Goal: Task Accomplishment & Management: Manage account settings

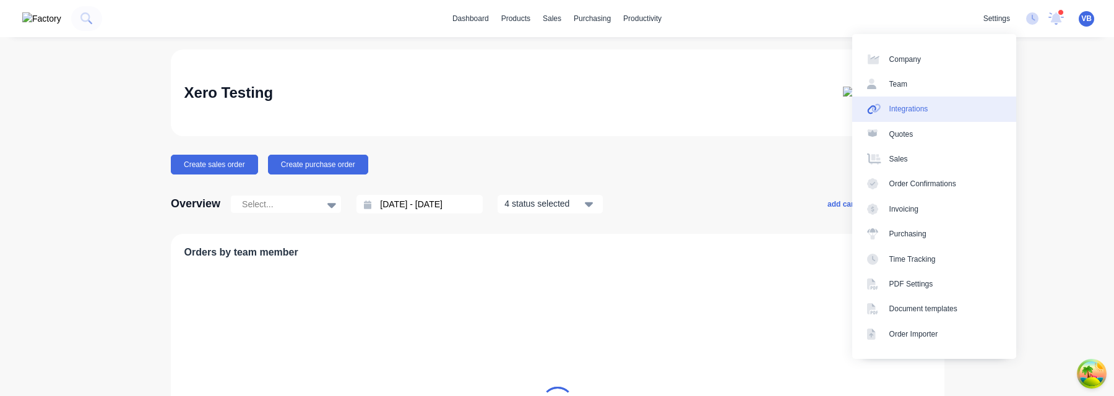
click at [965, 111] on link "Integrations" at bounding box center [934, 109] width 164 height 25
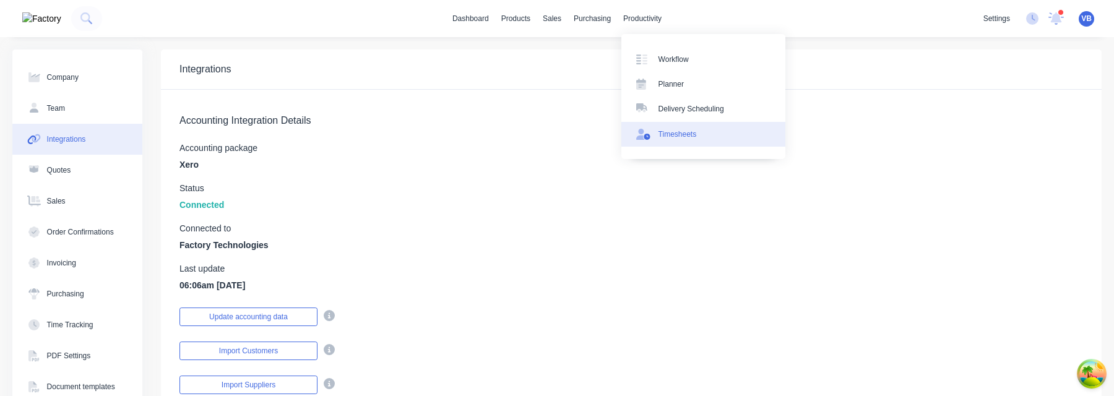
click at [669, 129] on div "Timesheets" at bounding box center [677, 134] width 38 height 11
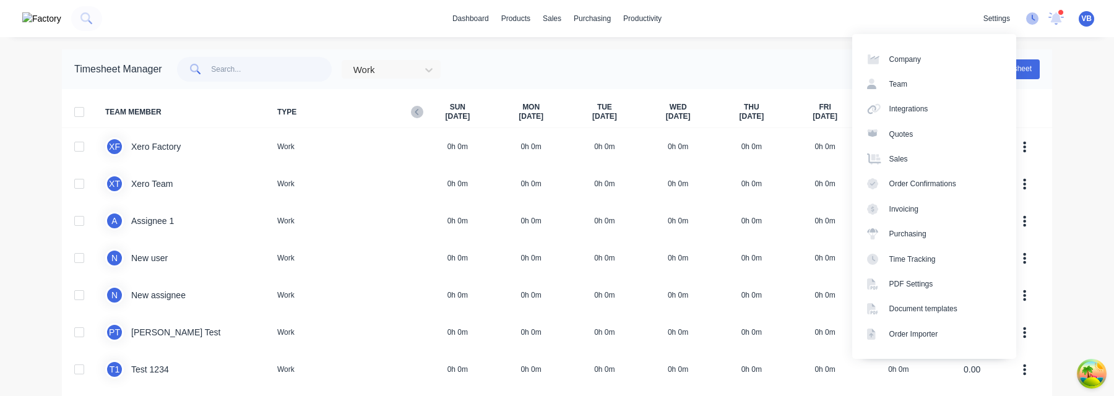
click at [1035, 19] on icon at bounding box center [1032, 18] width 12 height 12
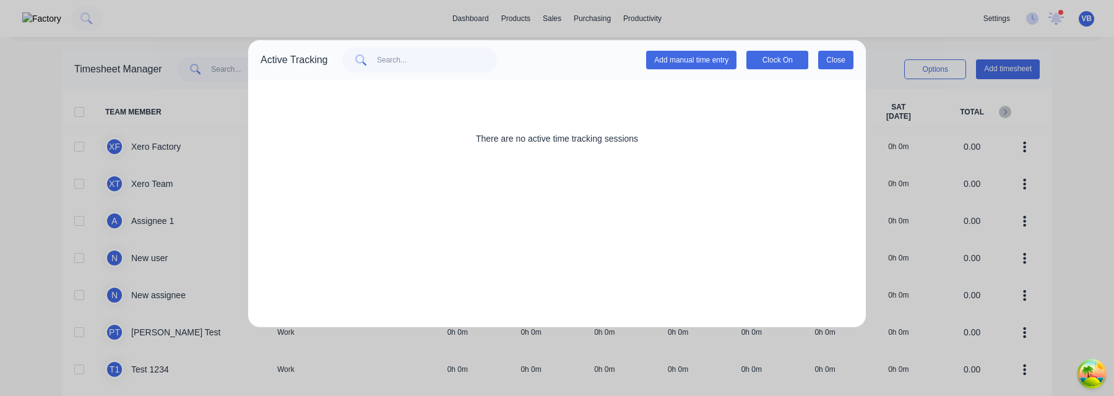
click at [840, 58] on button "Close" at bounding box center [835, 60] width 35 height 19
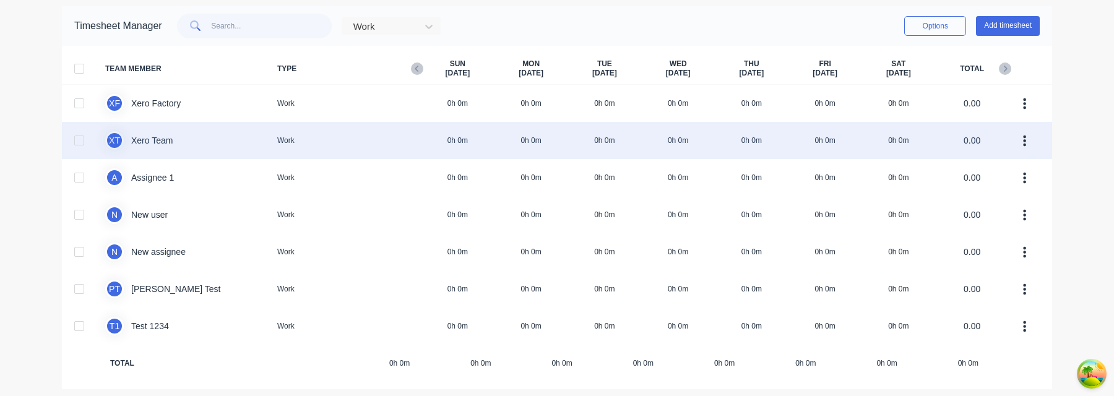
scroll to position [49, 0]
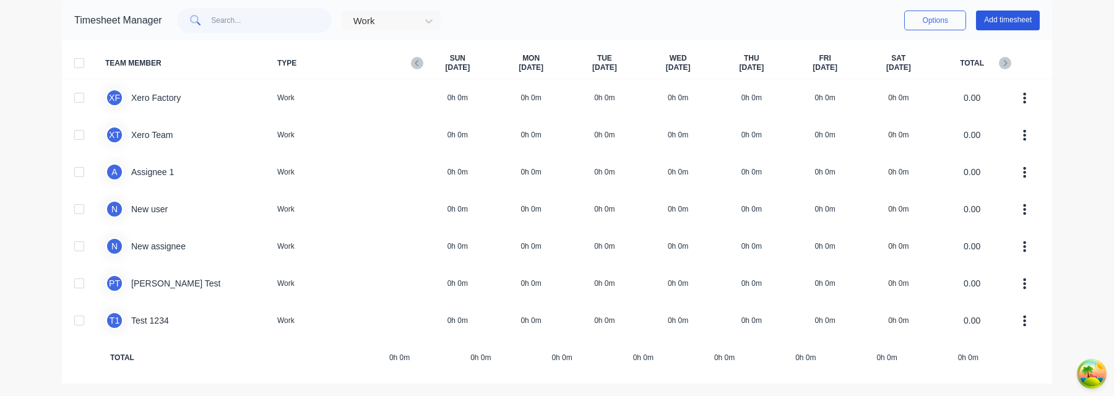
click at [992, 23] on button "Add timesheet" at bounding box center [1008, 21] width 64 height 20
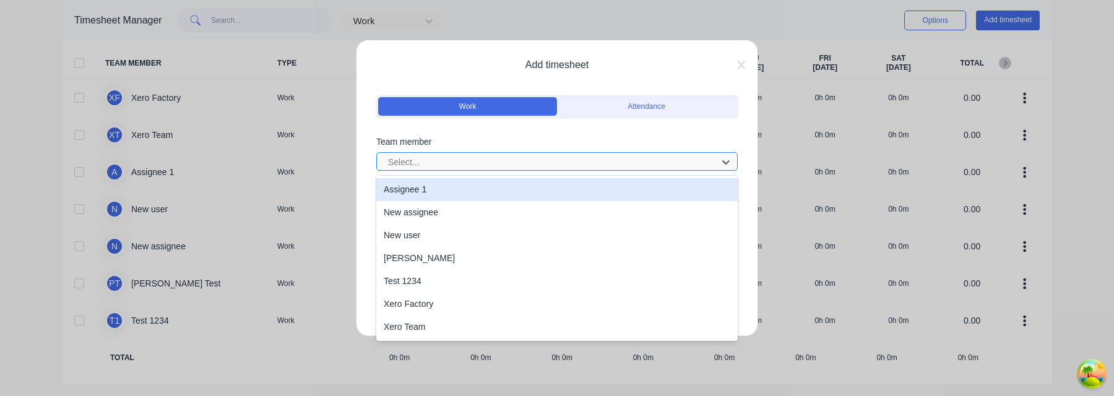
click at [509, 161] on div at bounding box center [549, 162] width 324 height 15
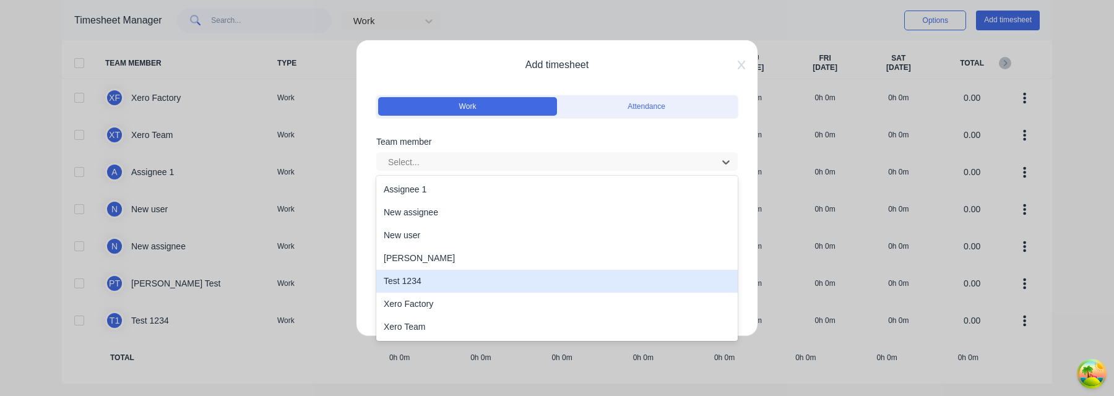
click at [449, 283] on div "Test 1234" at bounding box center [556, 281] width 361 height 23
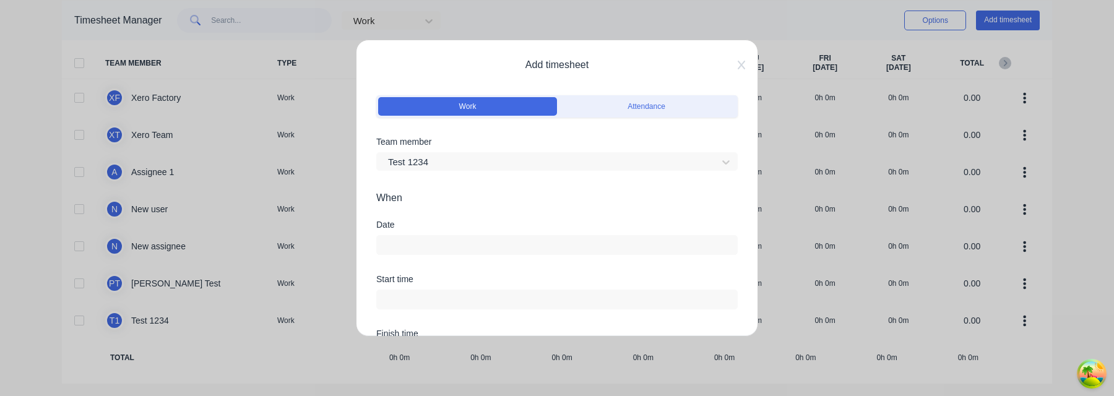
click at [473, 233] on div at bounding box center [556, 243] width 361 height 23
click at [473, 243] on input at bounding box center [557, 245] width 360 height 19
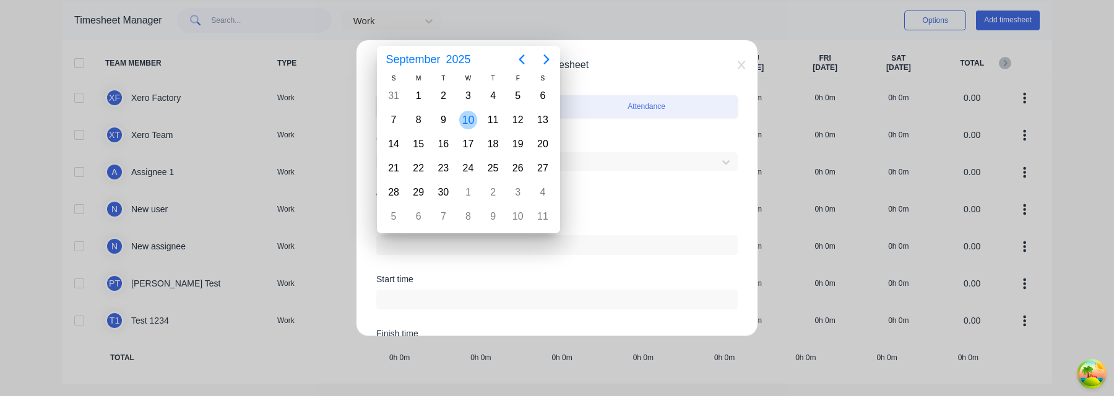
click at [470, 116] on div "10" at bounding box center [468, 120] width 19 height 19
type input "[DATE]"
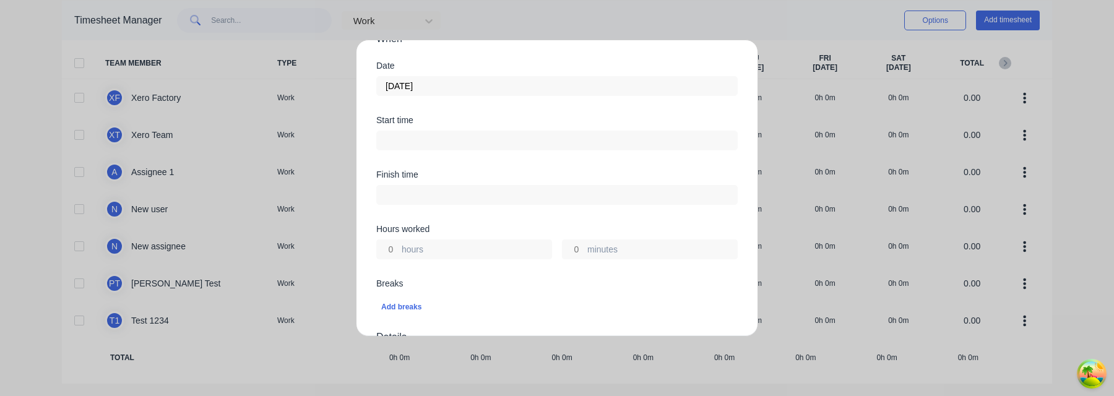
scroll to position [183, 0]
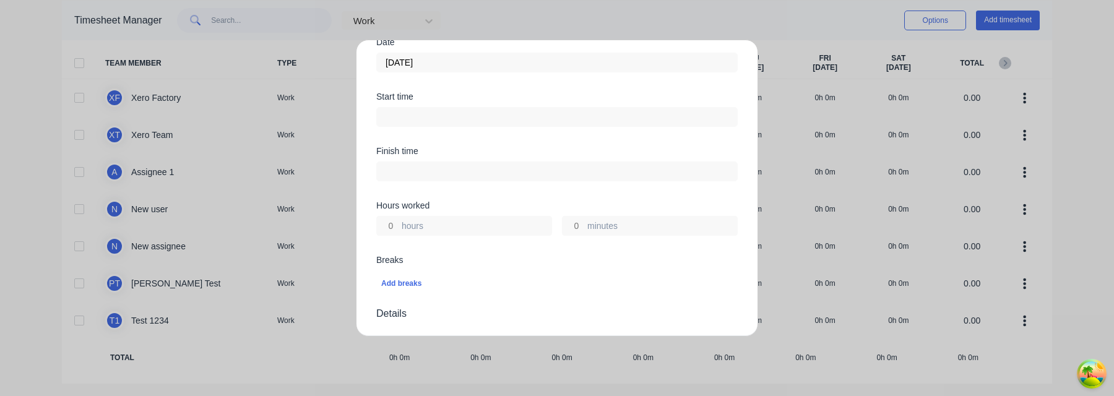
click at [454, 120] on input at bounding box center [557, 117] width 360 height 19
type input "06:09 AM"
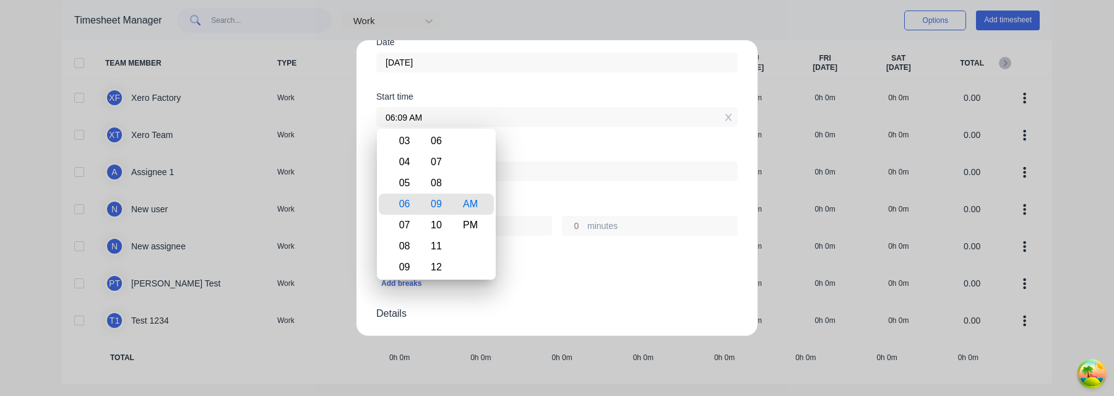
click at [530, 147] on div "Finish time" at bounding box center [556, 151] width 361 height 9
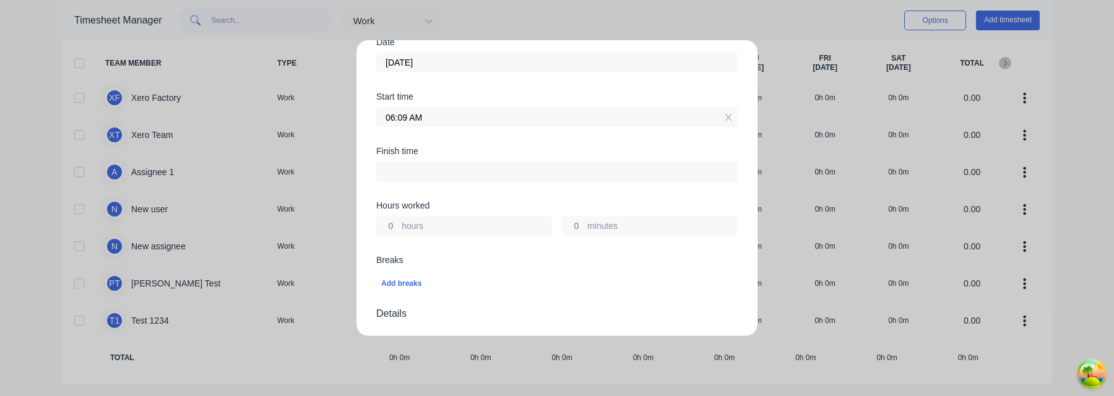
click at [394, 229] on input "hours" at bounding box center [388, 226] width 22 height 19
type input "3"
type input "09:09 AM"
type input "0"
click at [434, 113] on input "06:09 AM" at bounding box center [557, 117] width 360 height 19
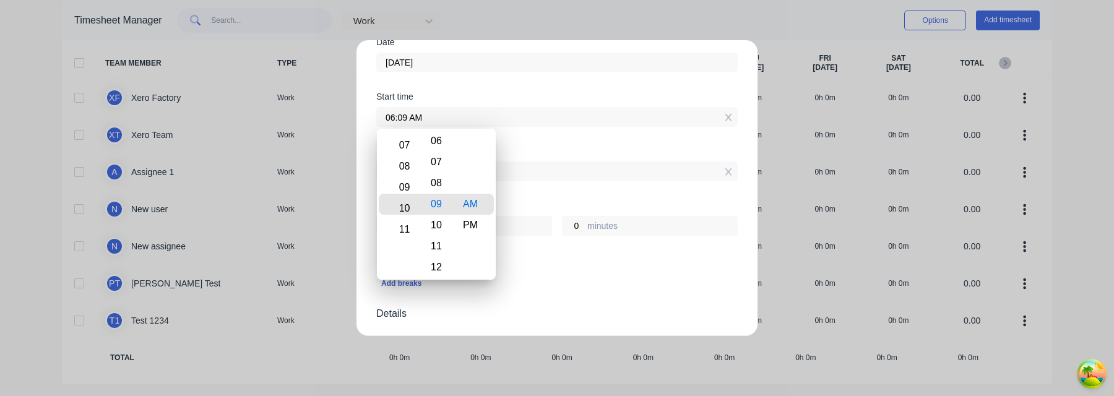
type input "10:09 AM"
type input "23"
click at [408, 219] on div "11" at bounding box center [402, 225] width 30 height 21
type input "11:09 AM"
click at [554, 194] on div "Finish time 09:09 AM" at bounding box center [556, 174] width 361 height 54
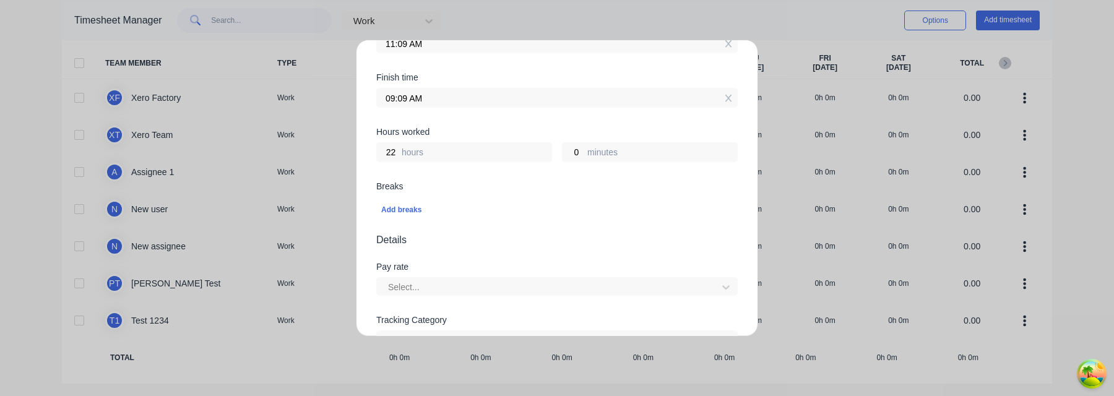
scroll to position [316, 0]
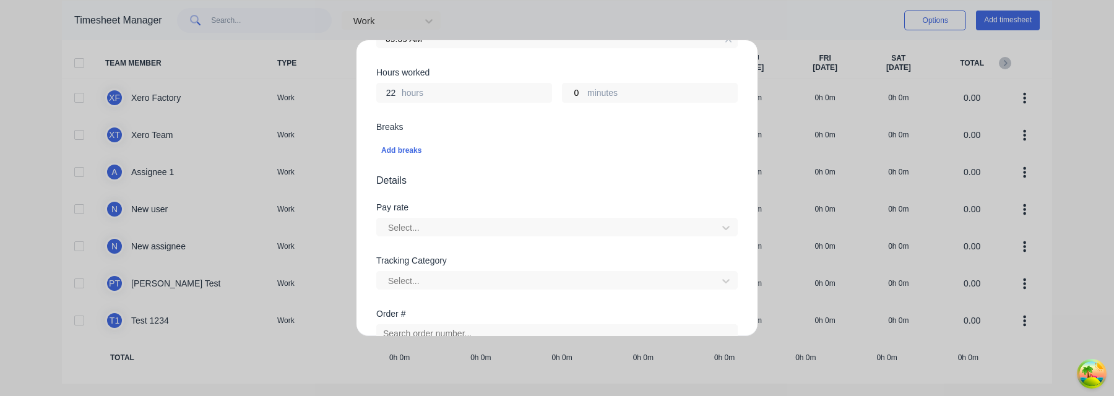
click at [393, 95] on input "22" at bounding box center [388, 93] width 22 height 19
type input "5"
type input "04:09 PM"
click at [500, 186] on span "Details" at bounding box center [556, 180] width 361 height 15
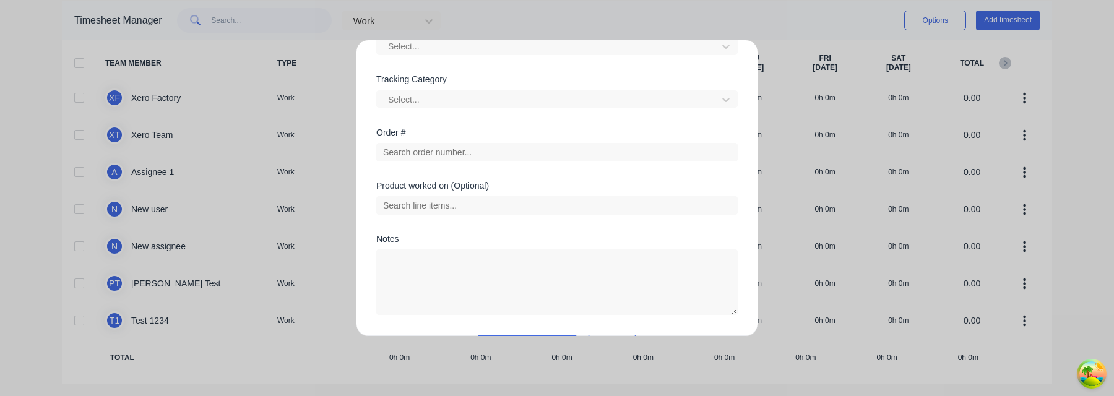
scroll to position [439, 0]
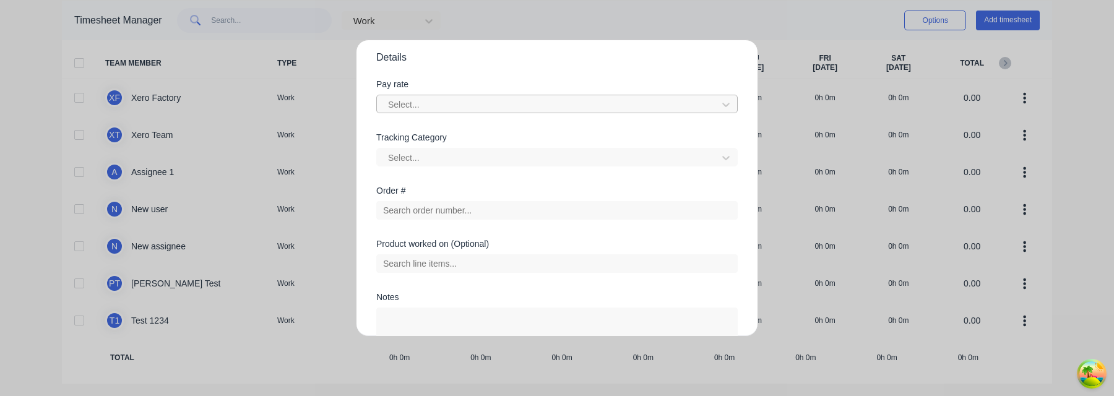
drag, startPoint x: 463, startPoint y: 103, endPoint x: 463, endPoint y: 111, distance: 7.4
click at [463, 103] on div at bounding box center [549, 104] width 324 height 15
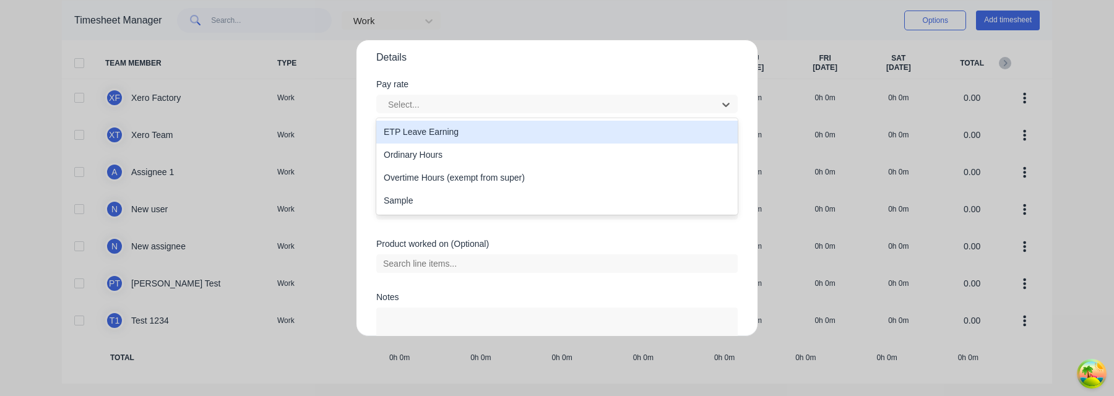
click at [520, 80] on div "Pay rate" at bounding box center [556, 84] width 361 height 9
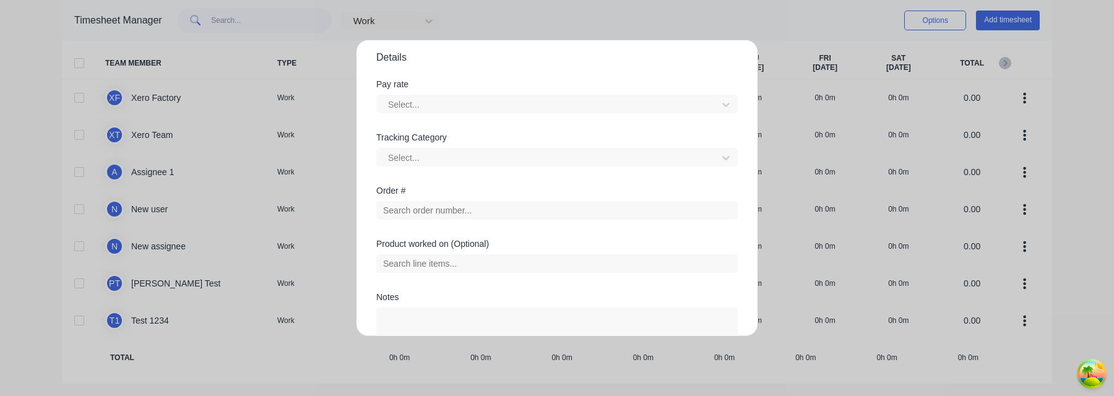
scroll to position [533, 0]
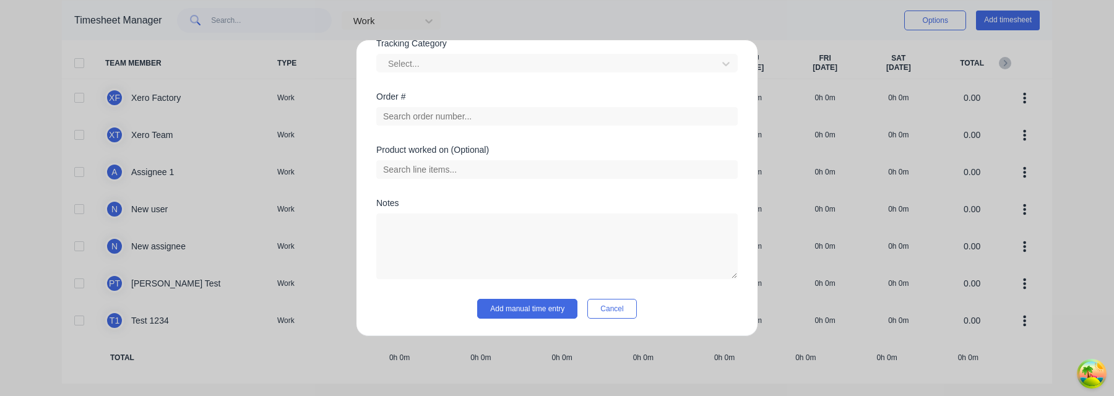
click at [542, 319] on div "Add timesheet Work Attendance Team member Test 1234 When Date [DATE] Start time…" at bounding box center [557, 188] width 402 height 297
click at [542, 306] on button "Add manual time entry" at bounding box center [527, 309] width 100 height 20
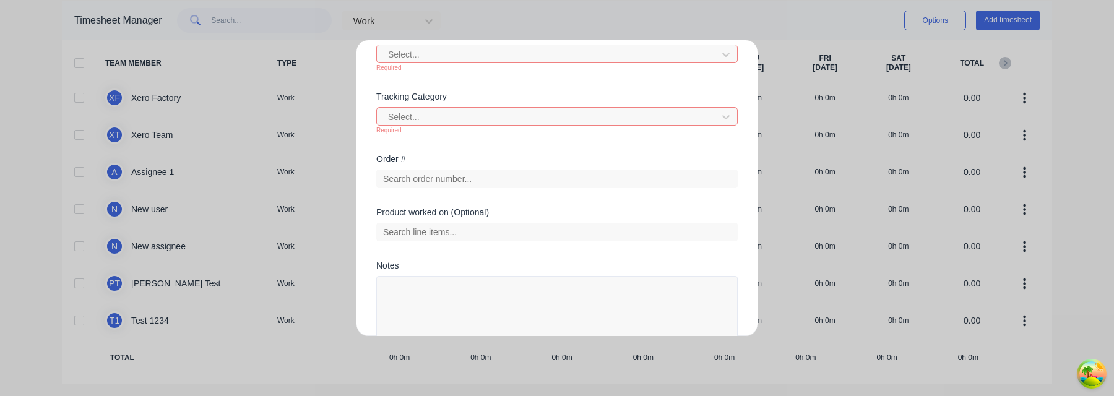
scroll to position [453, 0]
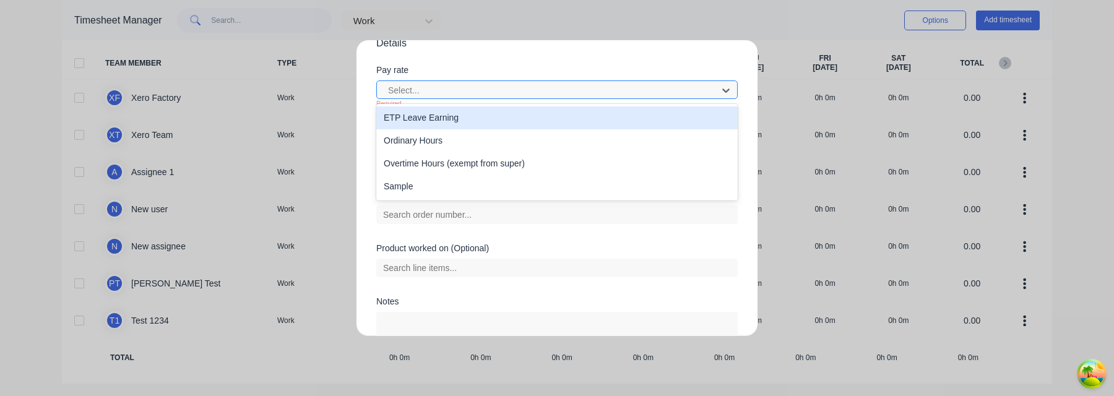
click at [475, 88] on div at bounding box center [549, 90] width 324 height 15
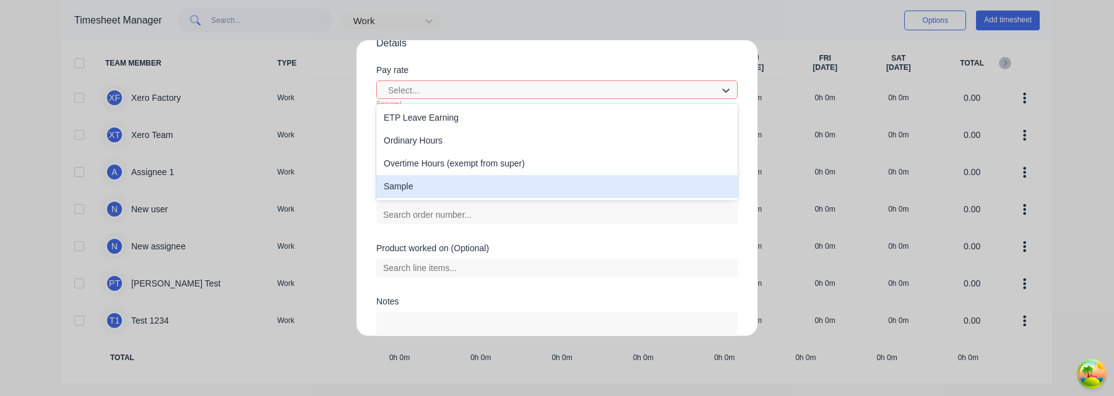
click at [459, 188] on div "Sample" at bounding box center [556, 186] width 361 height 23
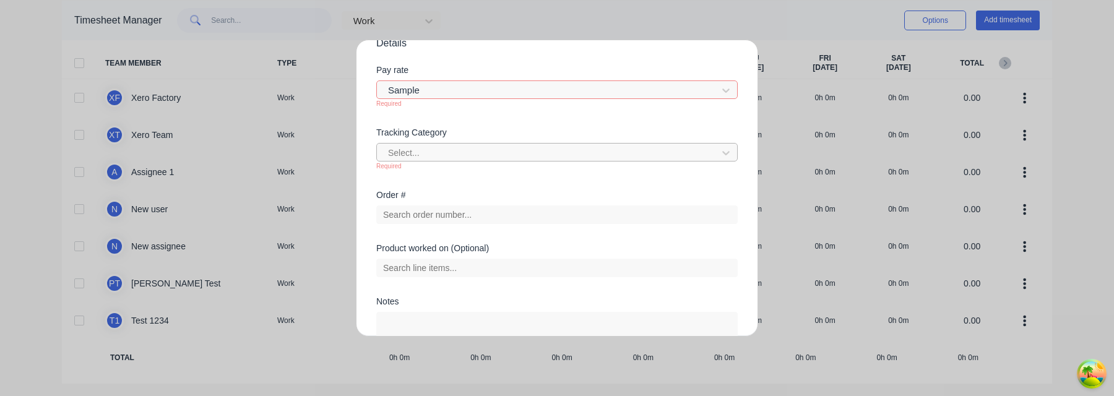
click at [463, 153] on div at bounding box center [549, 152] width 324 height 15
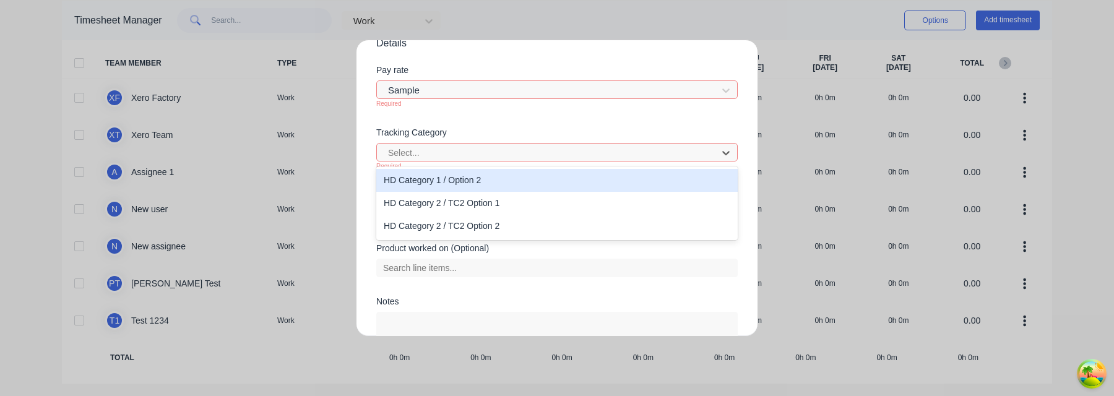
click at [463, 183] on div "HD Category 1 / Option 2" at bounding box center [556, 180] width 361 height 23
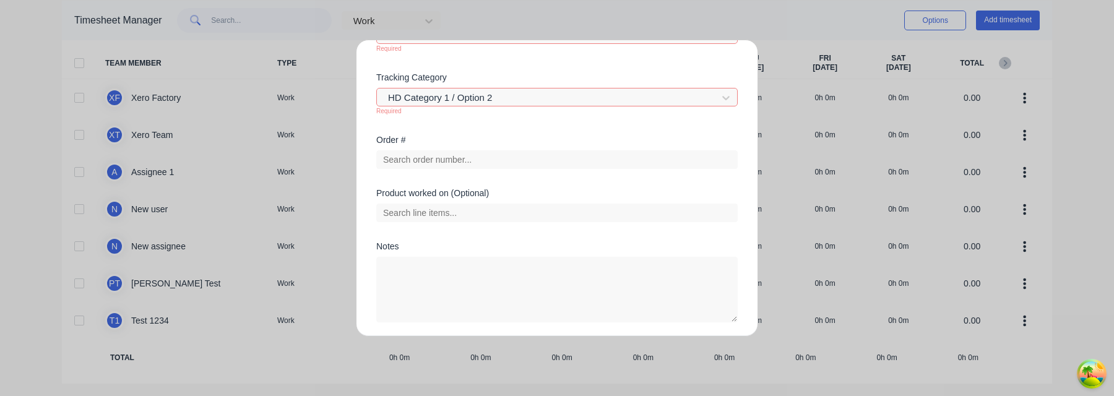
scroll to position [525, 0]
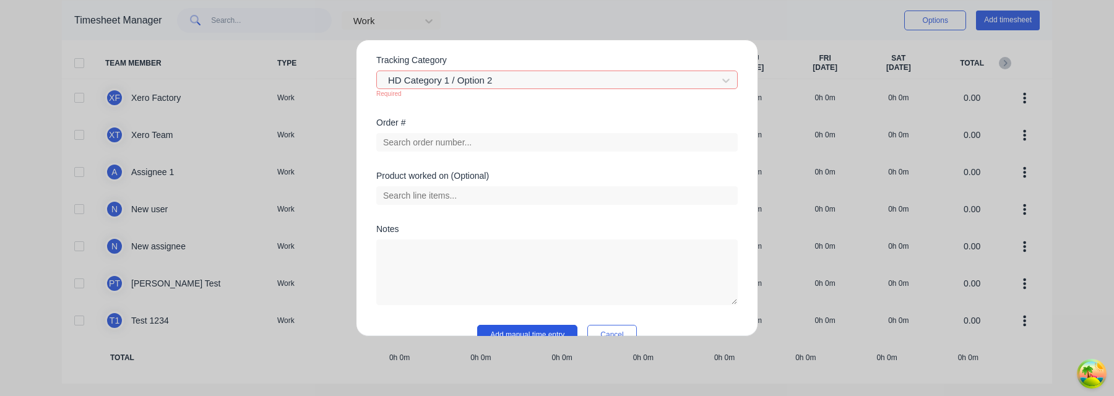
click at [521, 329] on button "Add manual time entry" at bounding box center [527, 335] width 100 height 20
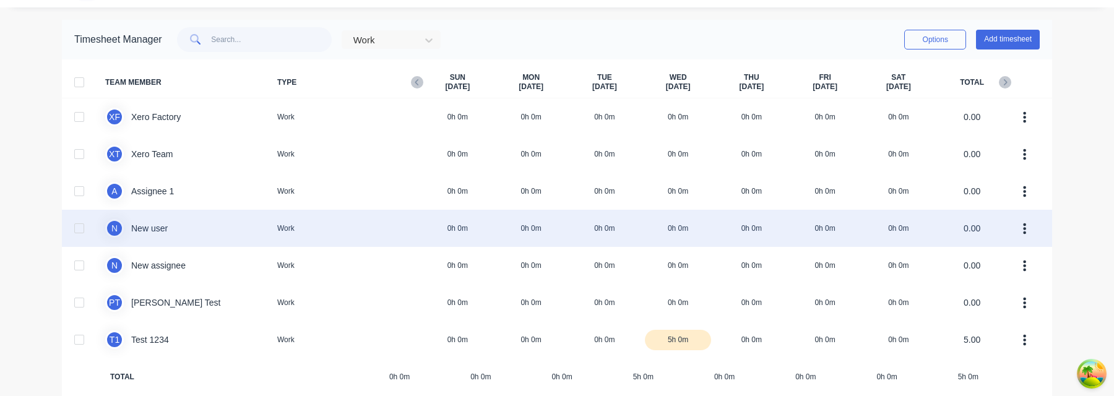
scroll to position [49, 0]
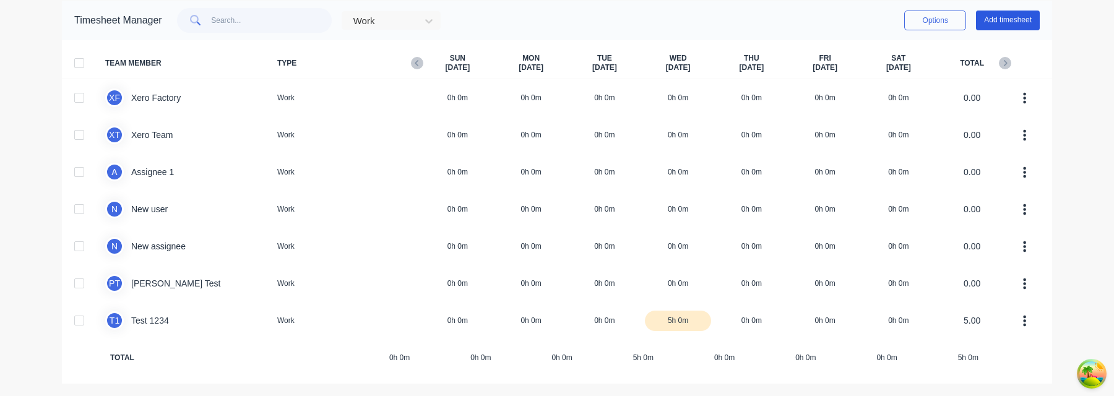
click at [1000, 22] on button "Add timesheet" at bounding box center [1008, 21] width 64 height 20
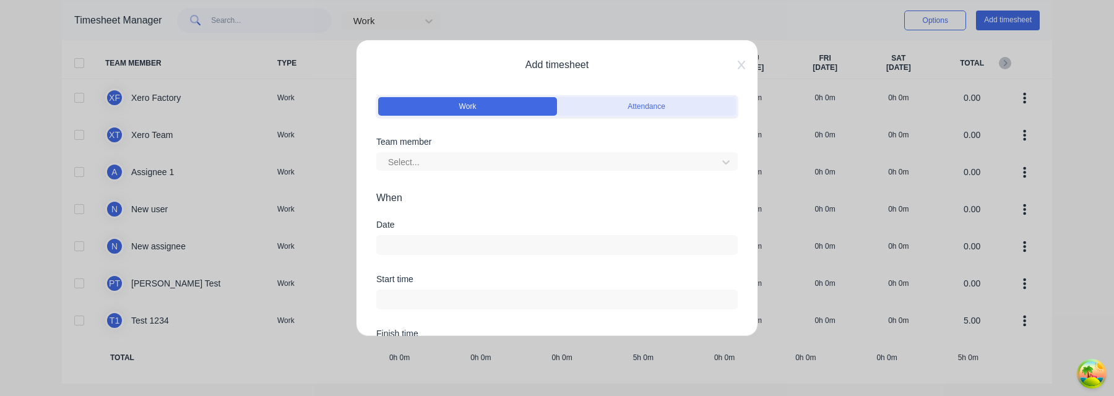
click at [596, 108] on button "Attendance" at bounding box center [646, 106] width 179 height 19
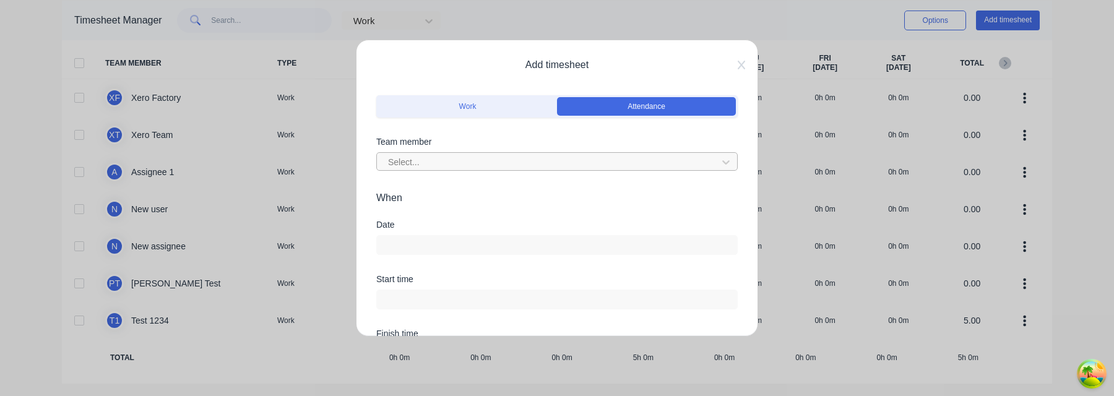
click at [485, 161] on div at bounding box center [549, 162] width 324 height 15
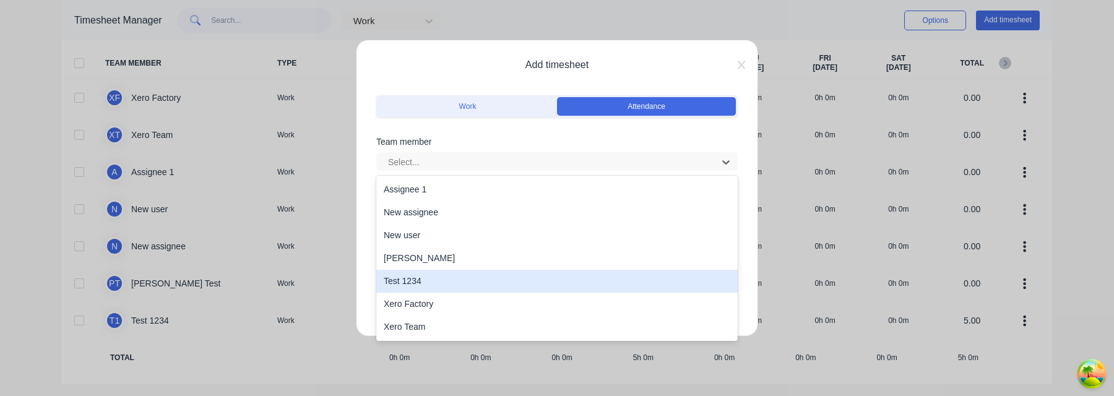
click at [466, 278] on div "Test 1234" at bounding box center [556, 281] width 361 height 23
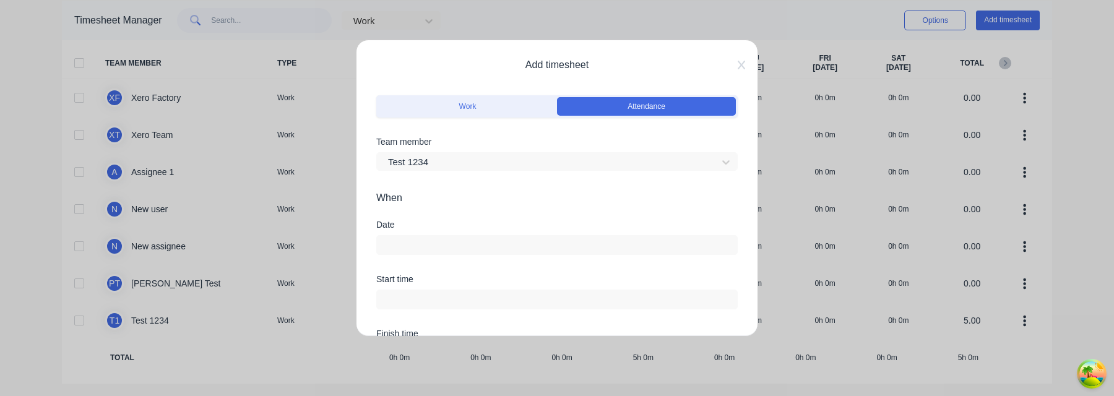
click at [483, 262] on div "Date" at bounding box center [556, 247] width 361 height 54
click at [483, 241] on input at bounding box center [557, 245] width 360 height 19
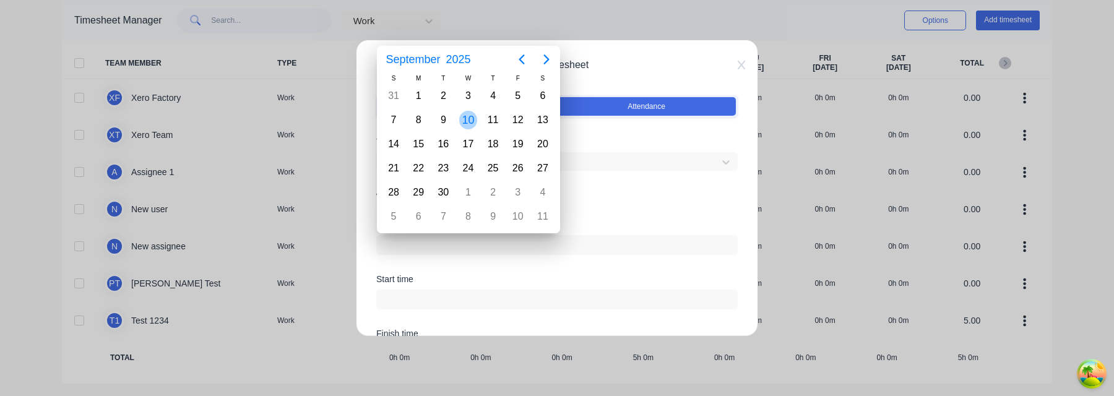
click at [470, 118] on div "10" at bounding box center [468, 120] width 19 height 19
type input "[DATE]"
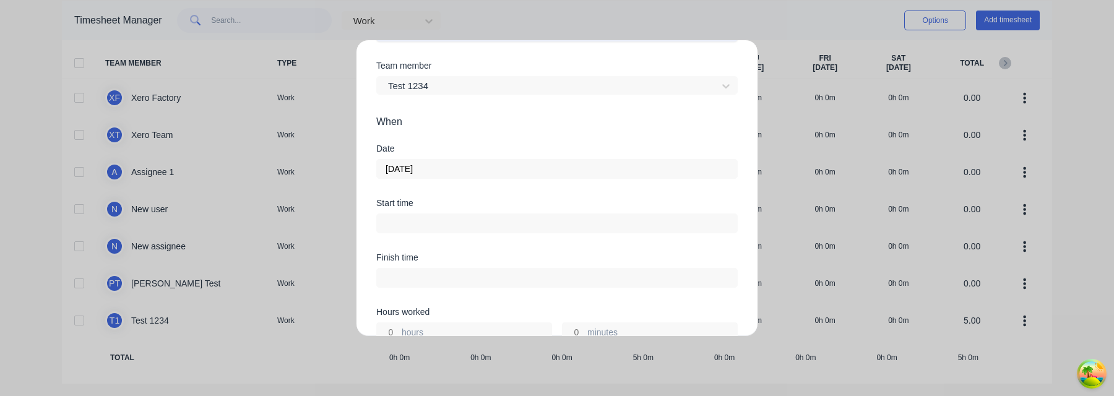
scroll to position [131, 0]
click at [470, 161] on input at bounding box center [557, 169] width 360 height 19
type input "06:09 AM"
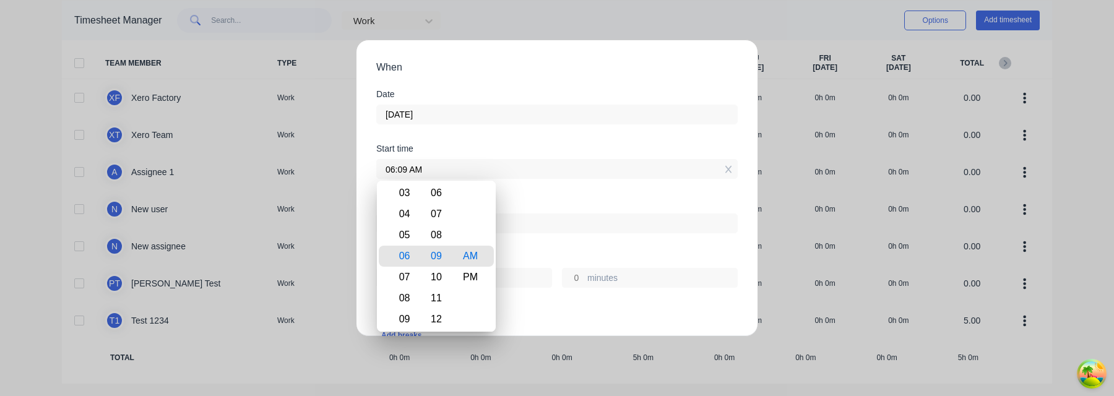
click at [550, 222] on input at bounding box center [557, 223] width 360 height 19
type input "06:09 AM"
type input "0"
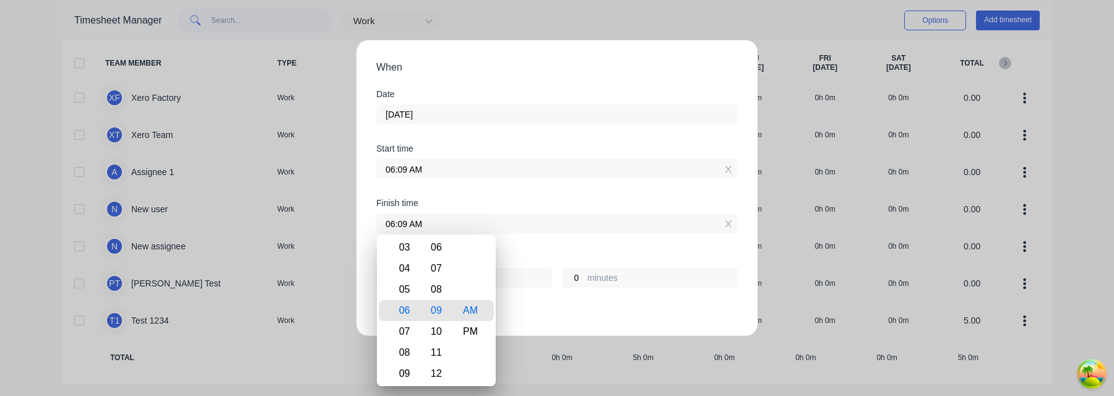
click at [528, 267] on div "0 hours 0 minutes" at bounding box center [556, 276] width 361 height 23
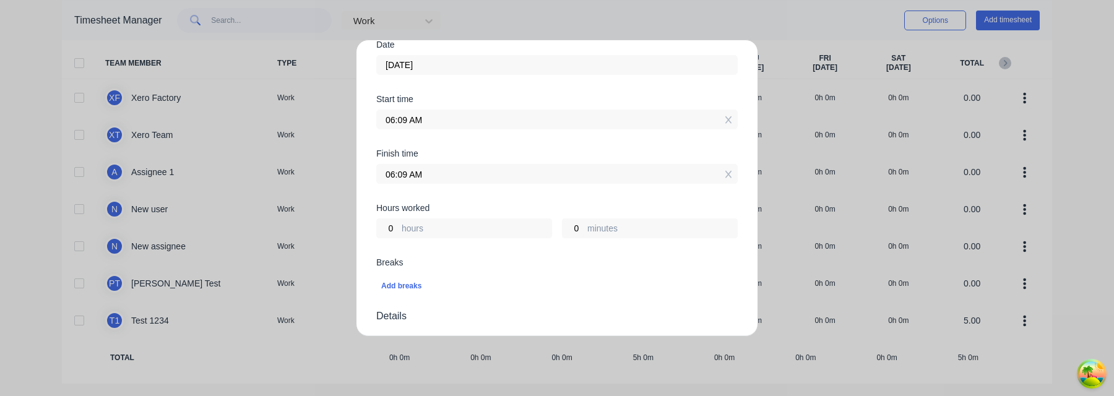
scroll to position [182, 0]
click at [391, 221] on input "0" at bounding box center [388, 226] width 22 height 19
type input "03"
type input "09:09 AM"
type input "3"
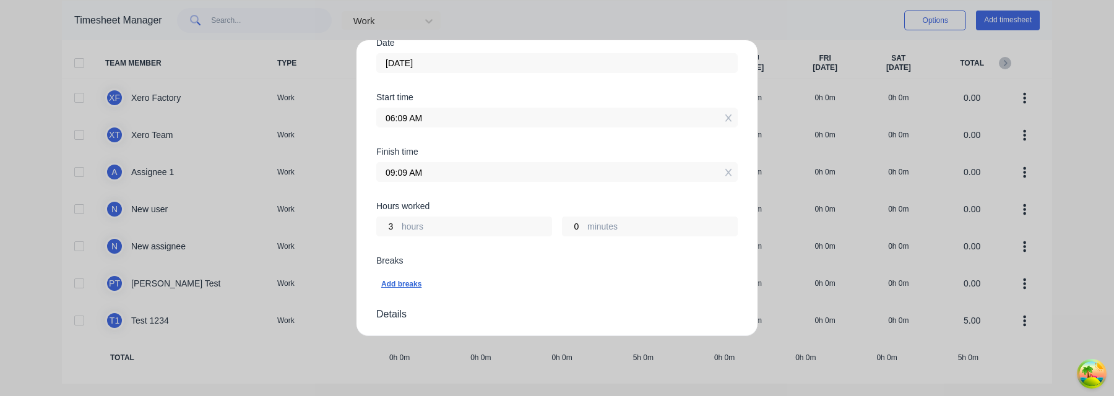
click at [444, 279] on div "Add breaks" at bounding box center [556, 284] width 351 height 16
click at [419, 118] on input "06:09 AM" at bounding box center [557, 117] width 360 height 19
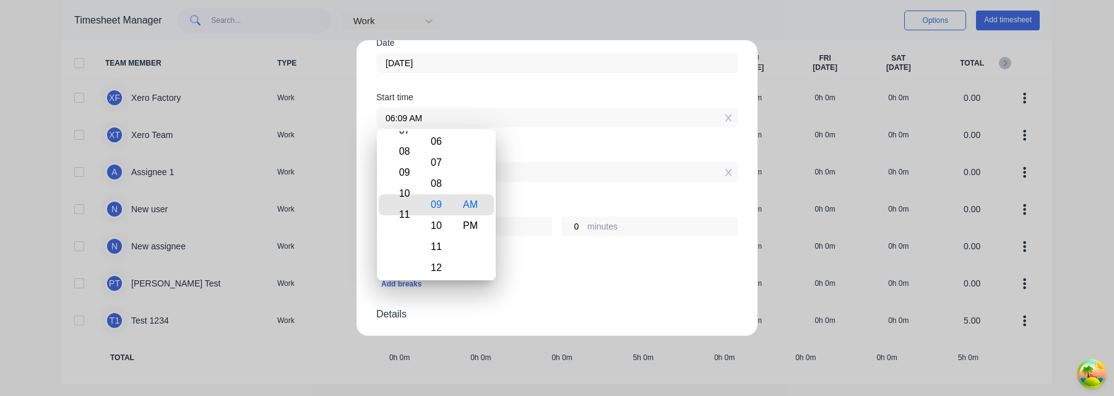
type input "11:09 AM"
click at [412, 207] on div "11" at bounding box center [402, 204] width 30 height 21
click at [565, 274] on div "Add breaks" at bounding box center [556, 284] width 361 height 26
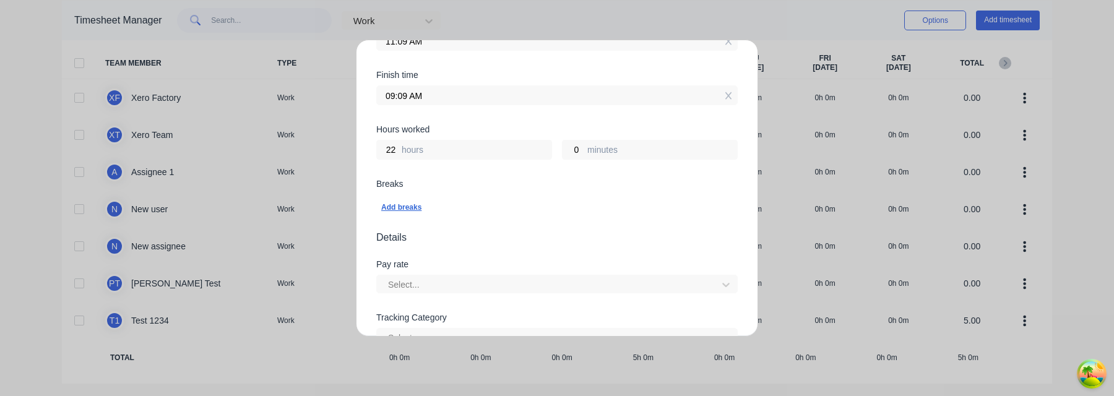
scroll to position [275, 0]
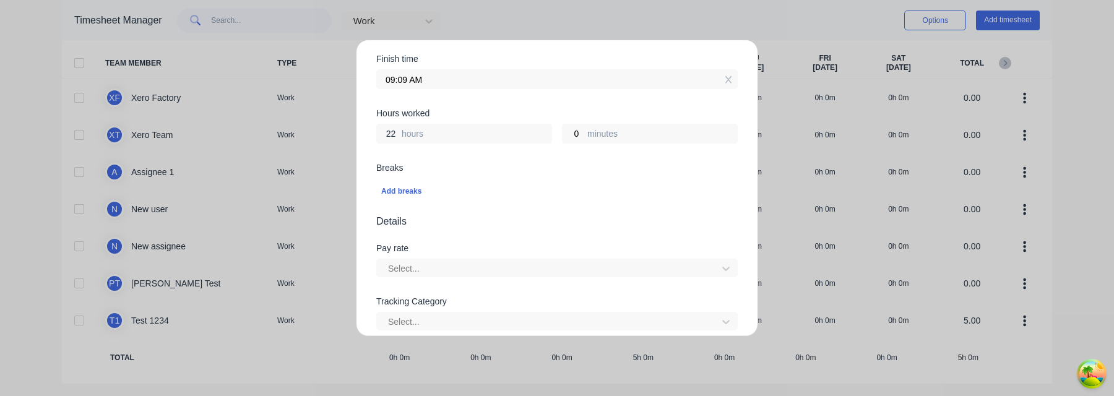
click at [389, 133] on input "22" at bounding box center [388, 133] width 22 height 19
type input "1"
type input "12:09 PM"
click at [476, 206] on div "Breaks Add breaks" at bounding box center [556, 188] width 361 height 51
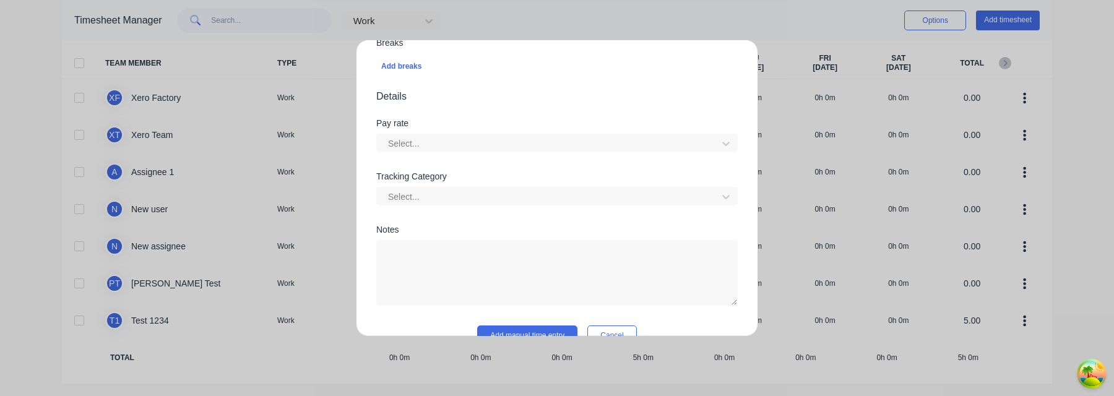
scroll to position [426, 0]
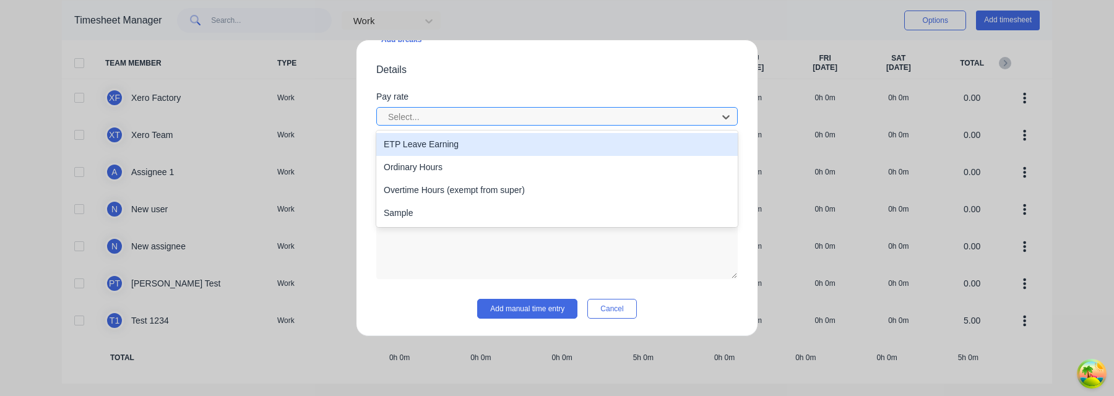
click at [446, 116] on div at bounding box center [549, 117] width 324 height 15
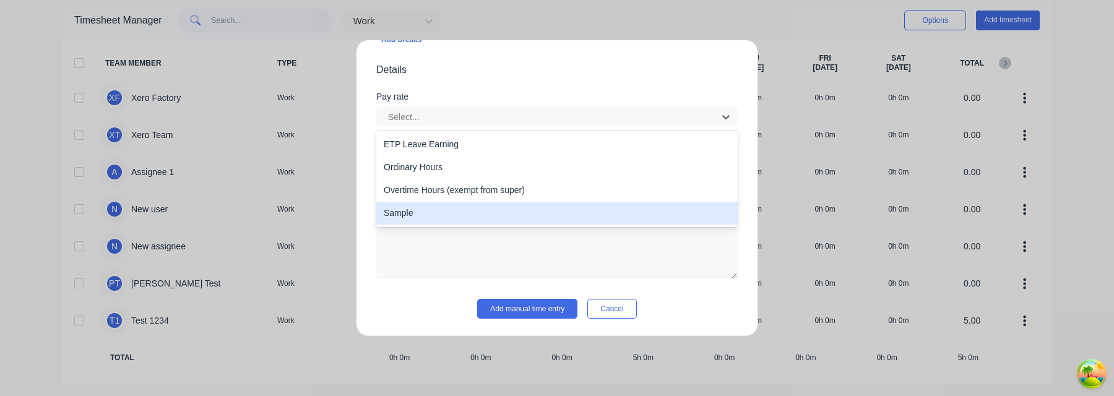
click at [445, 209] on div "Sample" at bounding box center [556, 213] width 361 height 23
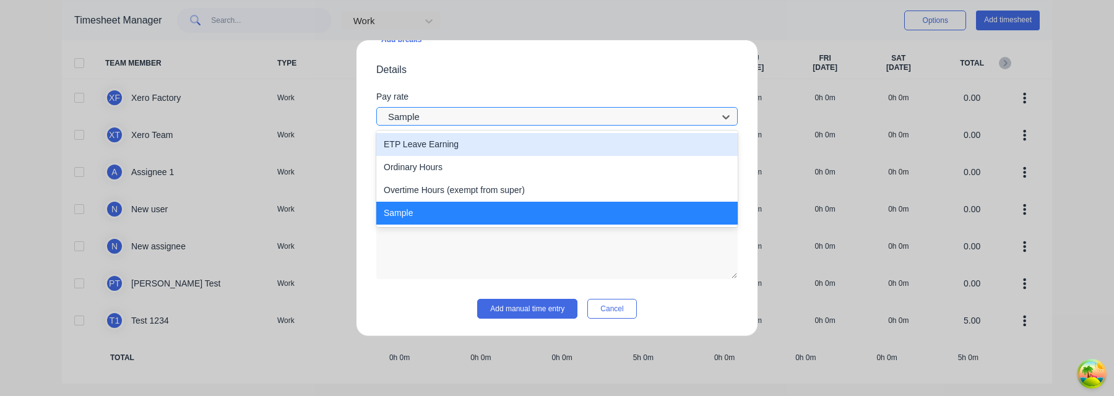
click at [475, 114] on div at bounding box center [549, 117] width 324 height 15
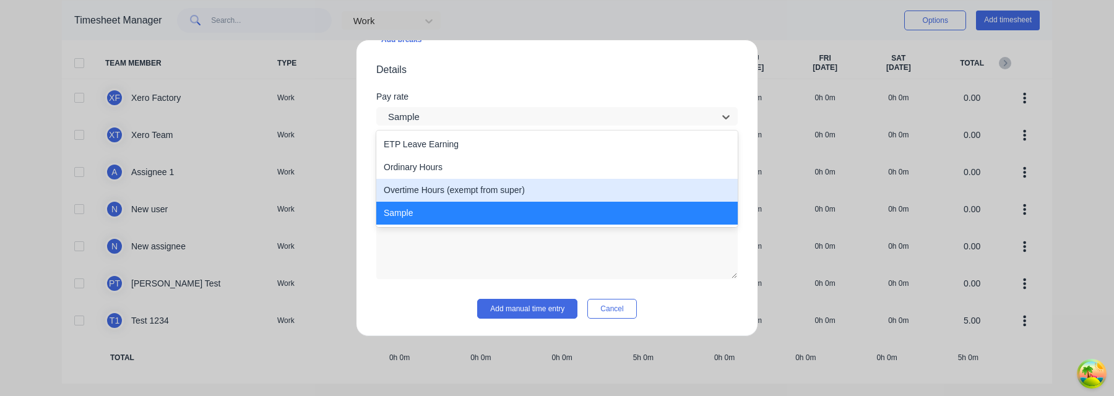
click at [473, 191] on div "Overtime Hours (exempt from super)" at bounding box center [556, 190] width 361 height 23
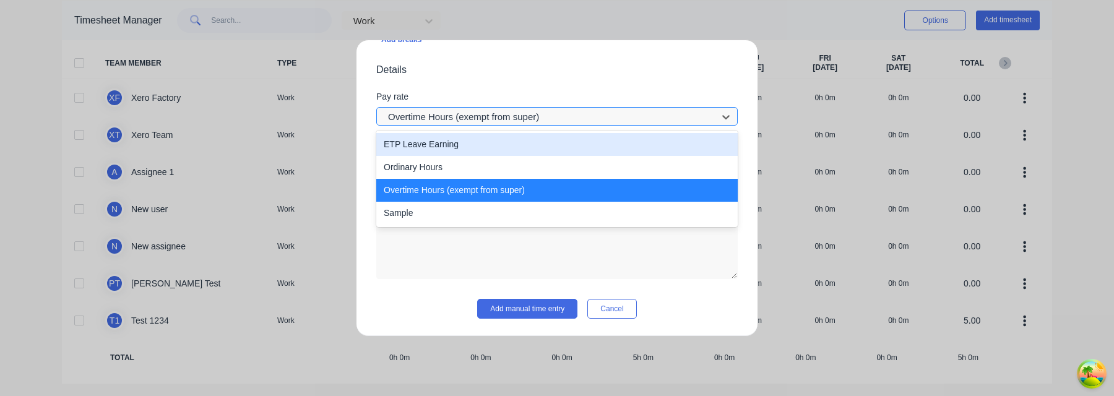
click at [479, 113] on div at bounding box center [549, 117] width 324 height 15
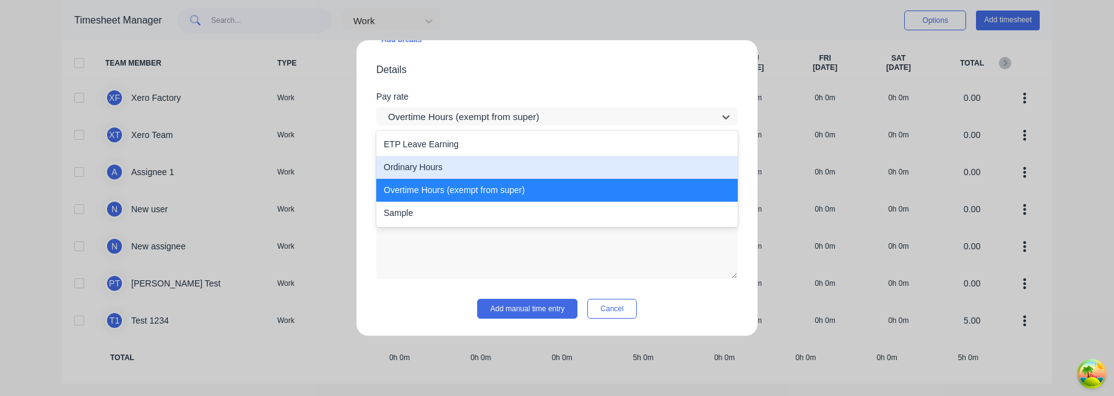
click at [469, 171] on div "Ordinary Hours" at bounding box center [556, 167] width 361 height 23
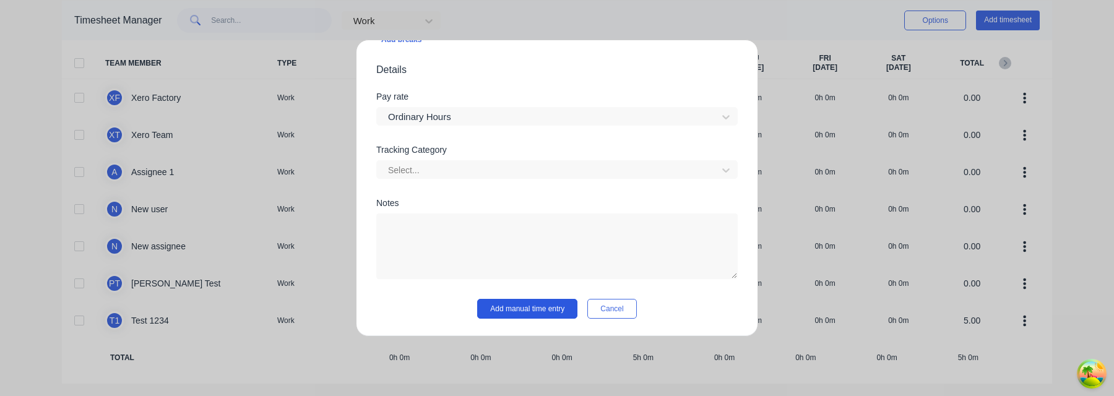
click at [544, 310] on button "Add manual time entry" at bounding box center [527, 309] width 100 height 20
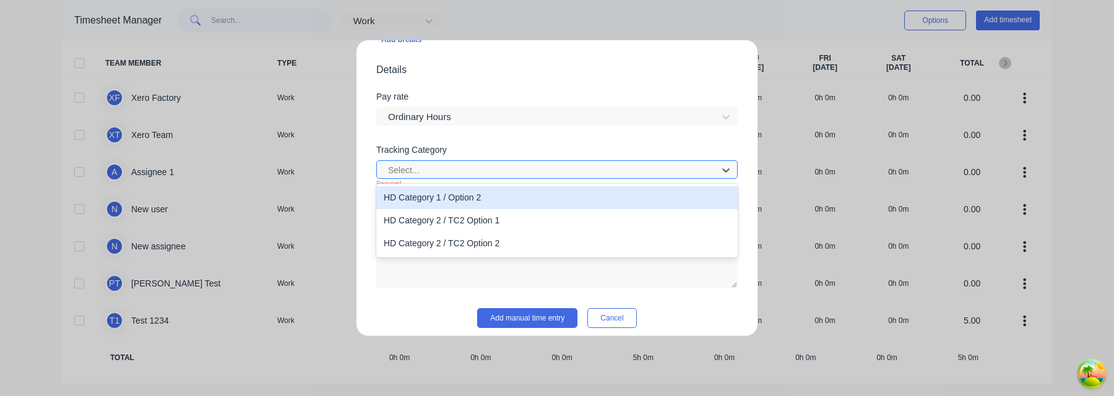
click at [544, 164] on div at bounding box center [549, 170] width 324 height 15
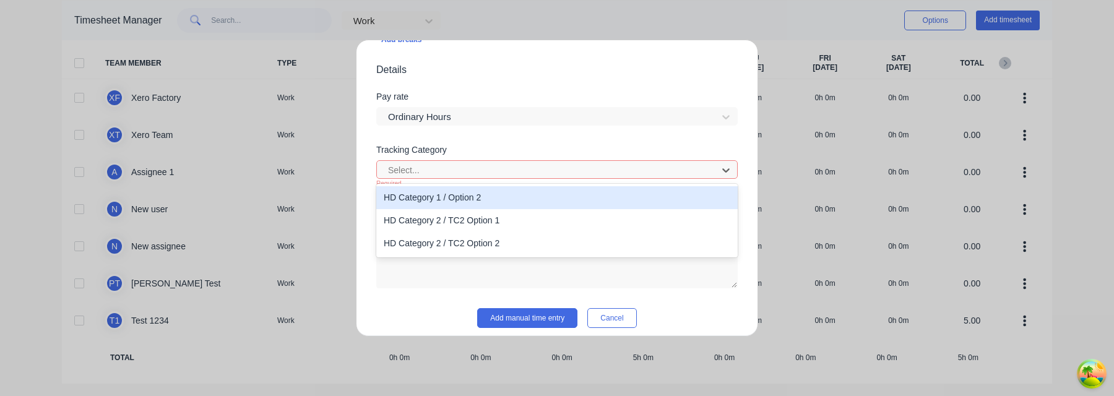
click at [537, 203] on div "HD Category 1 / Option 2" at bounding box center [556, 197] width 361 height 23
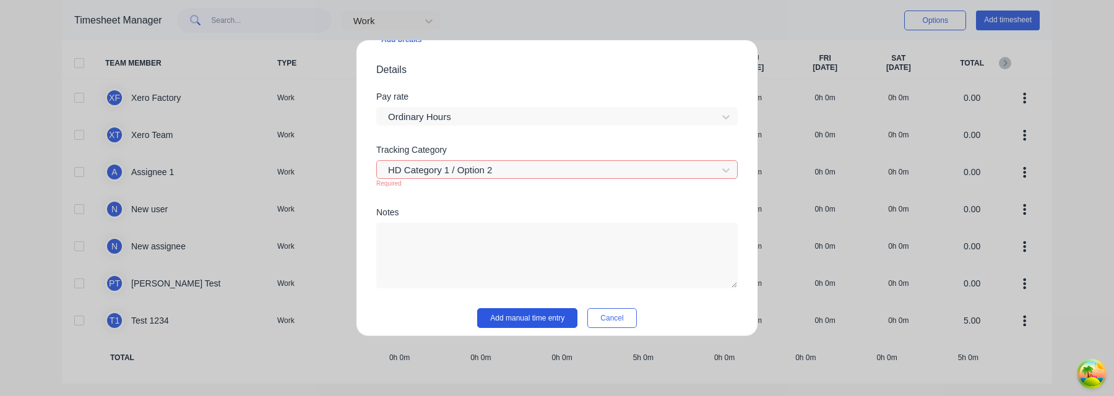
click at [554, 322] on button "Add manual time entry" at bounding box center [527, 318] width 100 height 20
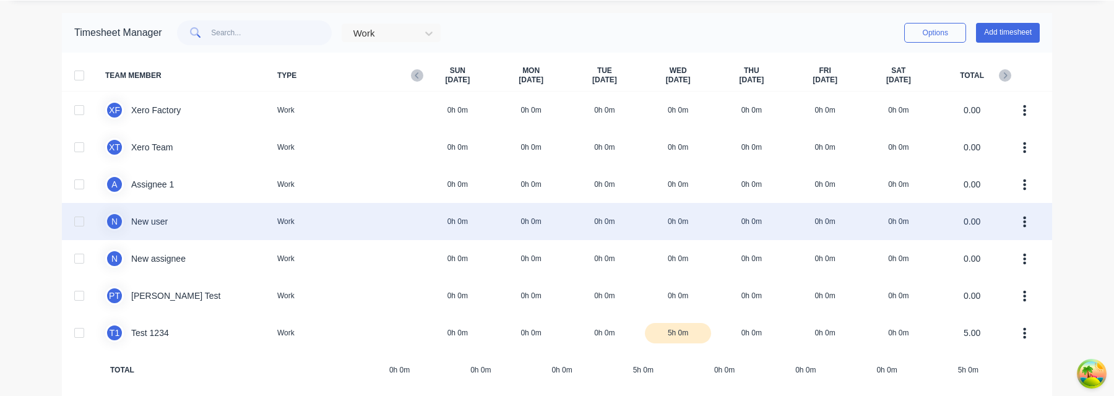
scroll to position [49, 0]
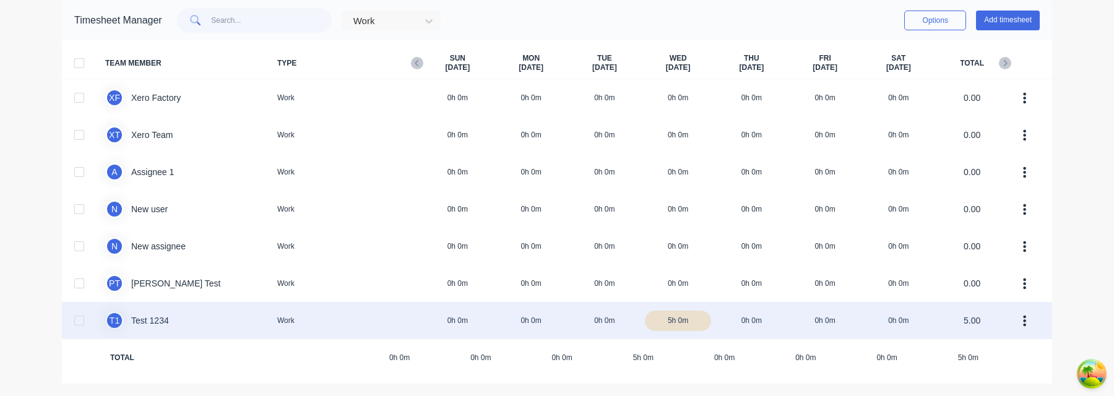
click at [879, 314] on div "T 1 Test 1234 Work 0h 0m 0h 0m 0h 0m 5h 0m 0h 0m 0h 0m 0h 0m 5.00" at bounding box center [557, 320] width 990 height 37
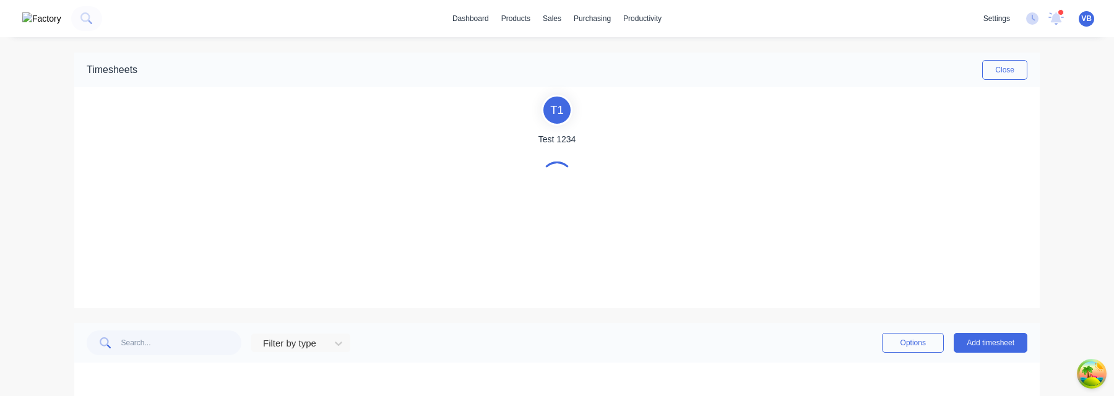
scroll to position [19, 0]
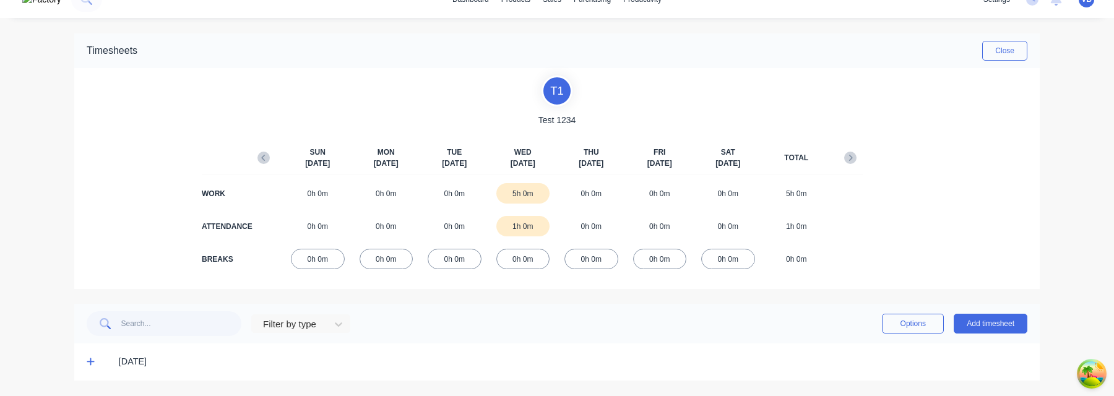
click at [90, 356] on span at bounding box center [93, 362] width 12 height 12
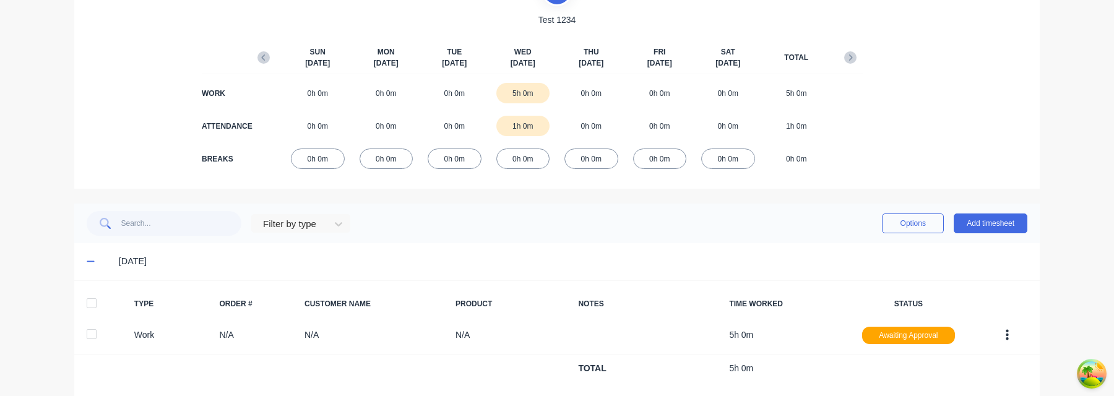
scroll to position [253, 0]
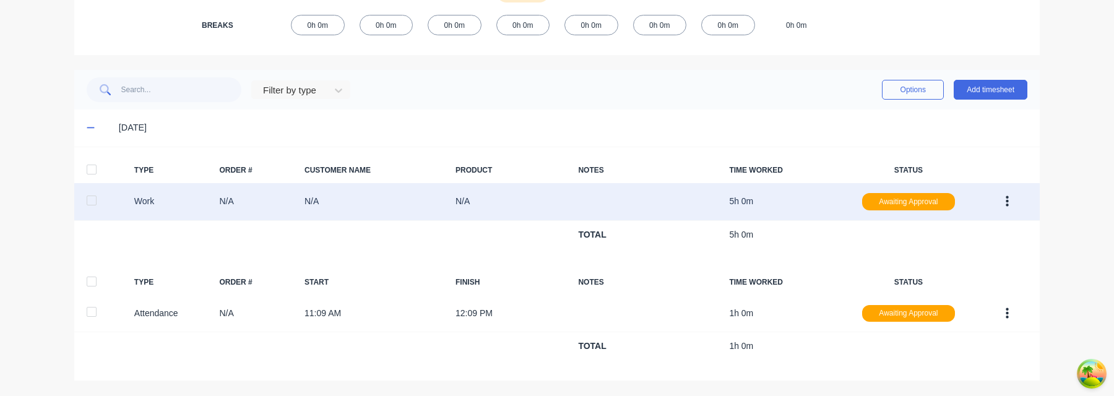
click at [1014, 202] on button "button" at bounding box center [1006, 202] width 29 height 22
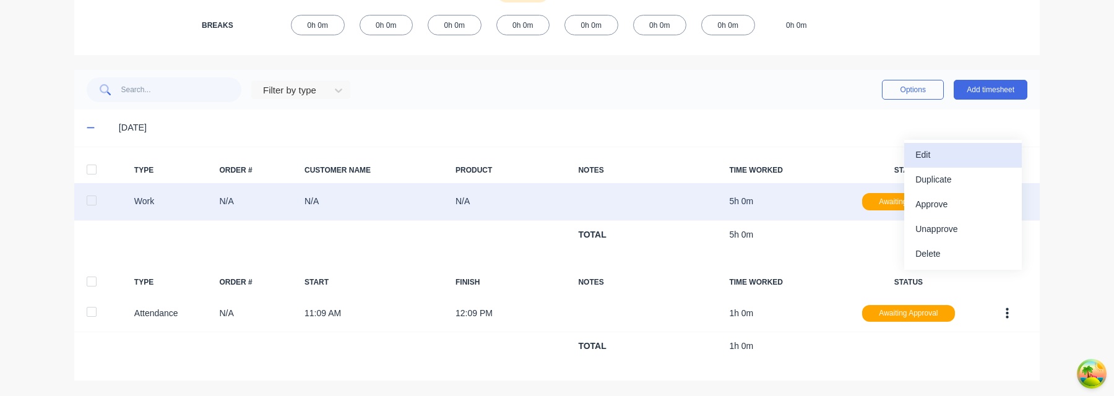
click at [955, 161] on div "Edit" at bounding box center [962, 155] width 95 height 18
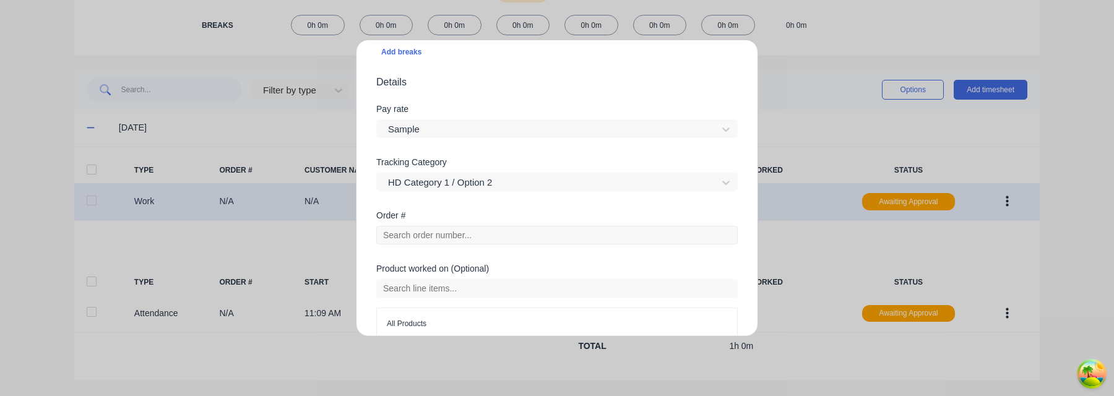
scroll to position [330, 0]
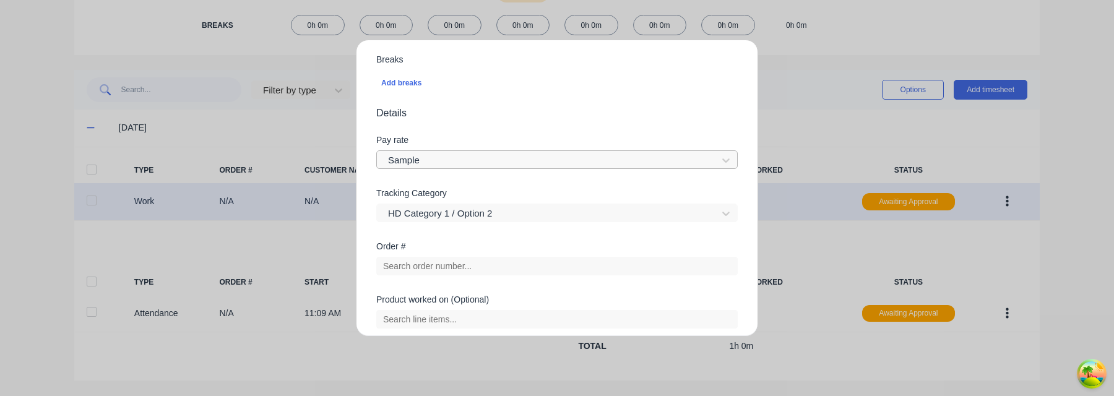
click at [458, 161] on div at bounding box center [549, 160] width 324 height 15
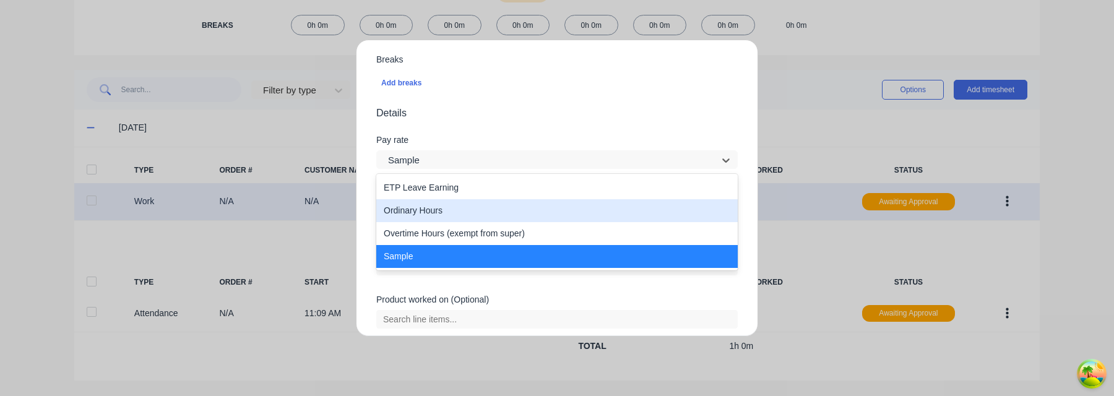
click at [454, 206] on div "Ordinary Hours" at bounding box center [556, 210] width 361 height 23
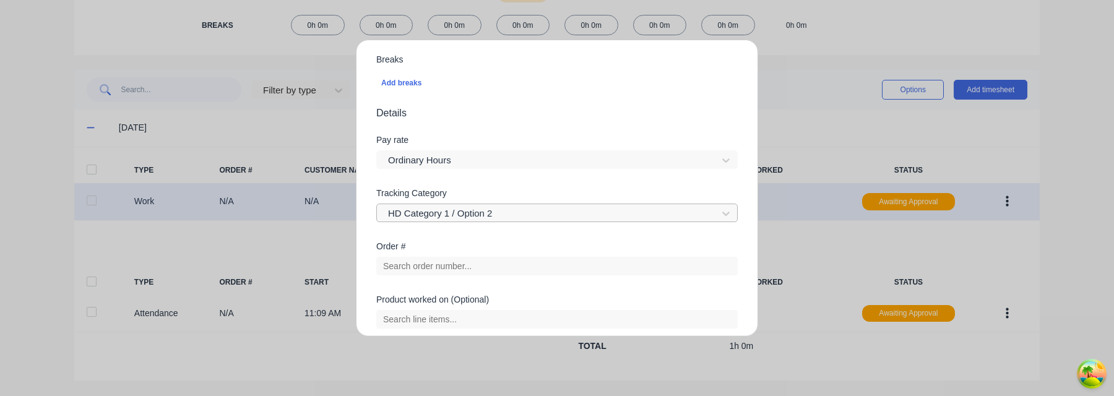
scroll to position [522, 0]
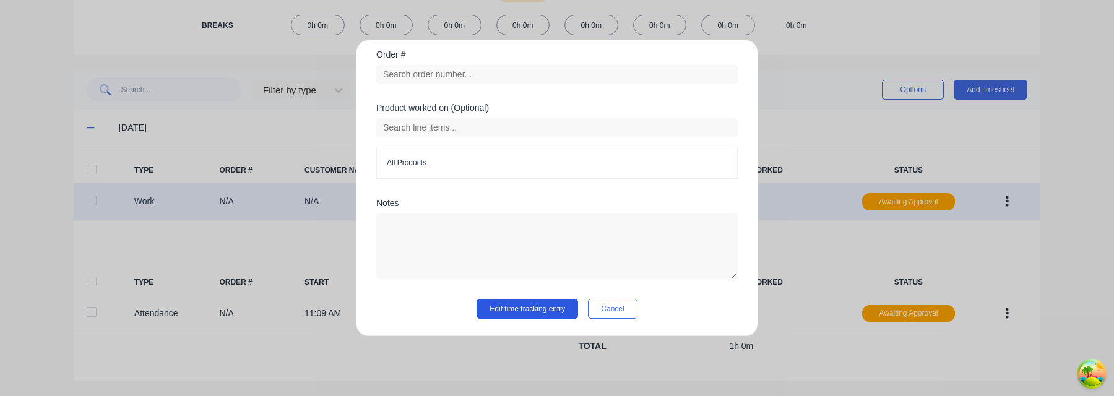
click at [552, 303] on button "Edit time tracking entry" at bounding box center [526, 309] width 101 height 20
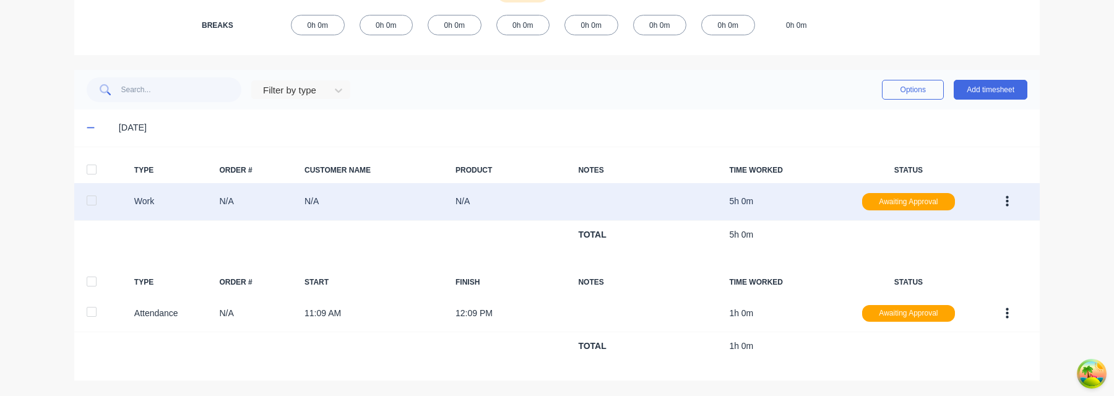
click at [93, 169] on div at bounding box center [91, 169] width 25 height 25
click at [93, 280] on div at bounding box center [91, 281] width 25 height 25
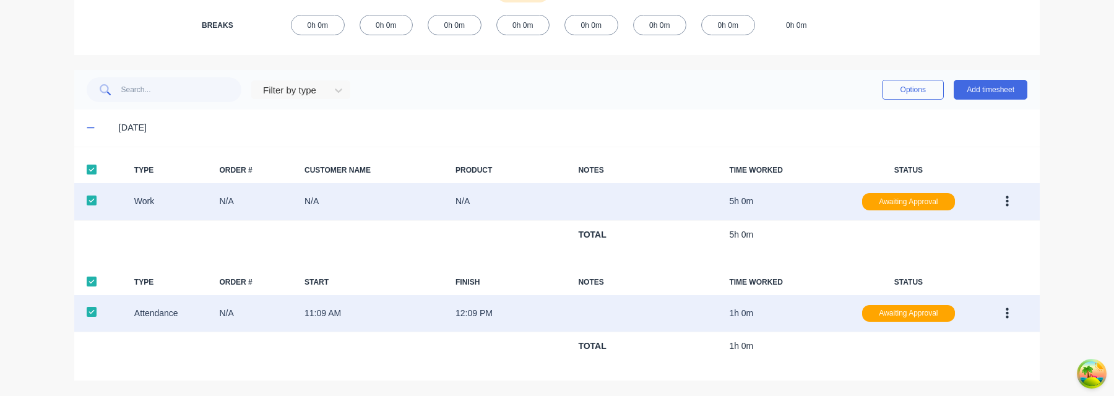
click at [86, 312] on div at bounding box center [91, 311] width 25 height 25
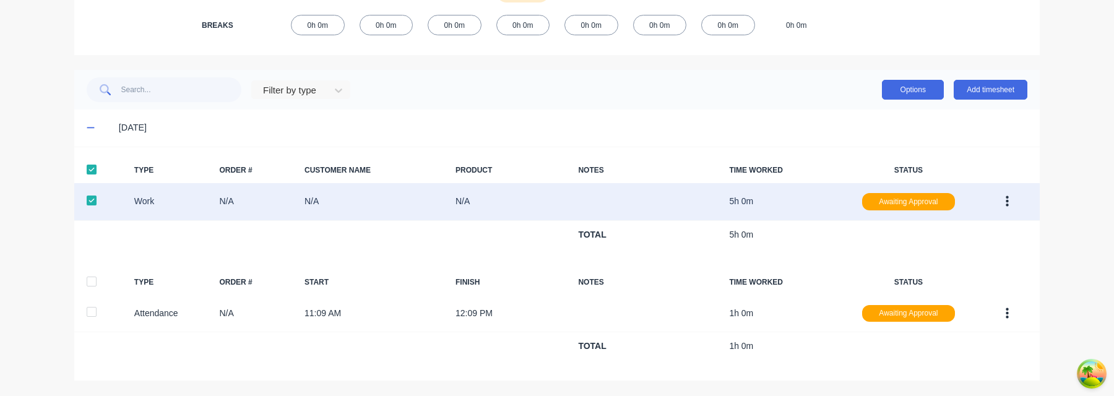
click at [899, 91] on button "Options" at bounding box center [913, 90] width 62 height 20
drag, startPoint x: 716, startPoint y: 114, endPoint x: 966, endPoint y: 147, distance: 251.4
click at [716, 114] on div "[DATE]" at bounding box center [556, 128] width 965 height 37
click at [1008, 205] on button "button" at bounding box center [1006, 202] width 29 height 22
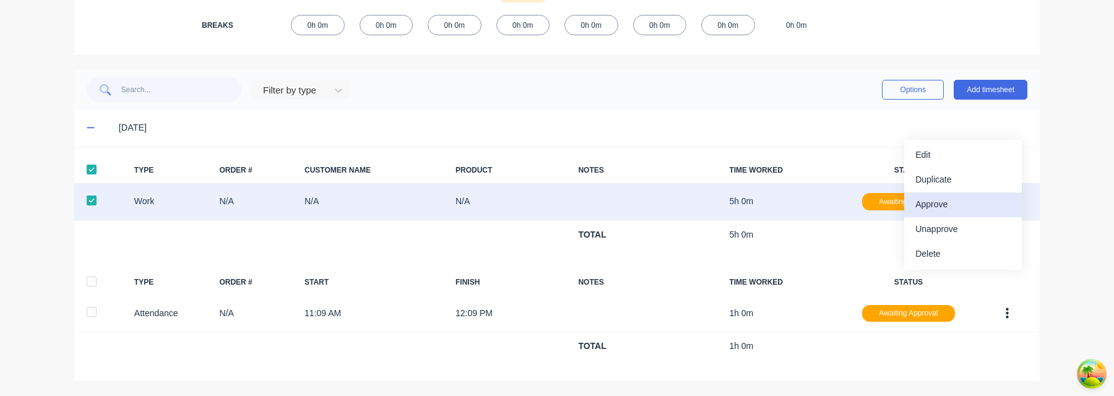
click at [982, 204] on div "Approve" at bounding box center [962, 205] width 95 height 18
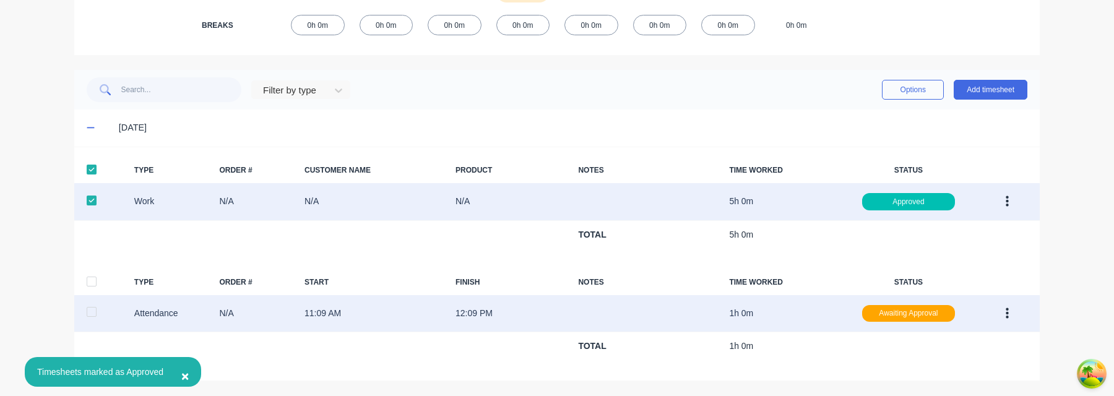
click at [1017, 311] on button "button" at bounding box center [1006, 314] width 29 height 22
click at [1017, 311] on button "Approve" at bounding box center [963, 316] width 118 height 25
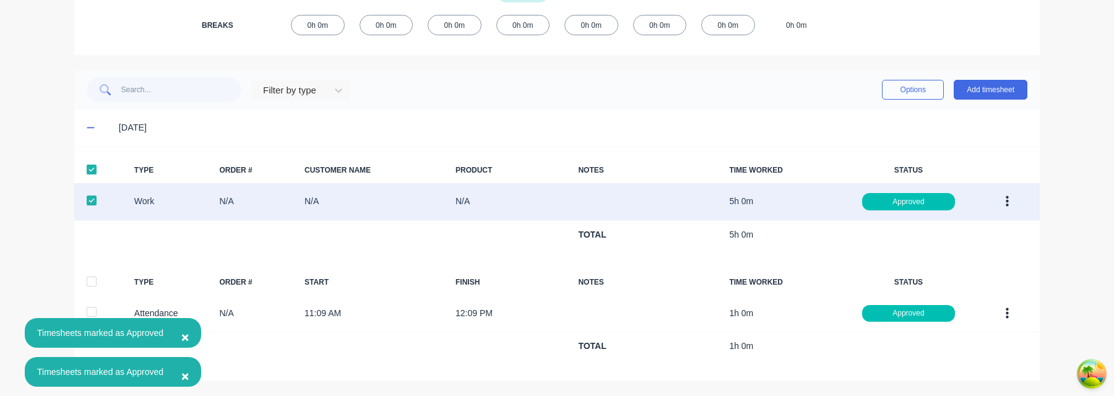
click at [196, 333] on button "×" at bounding box center [185, 337] width 32 height 30
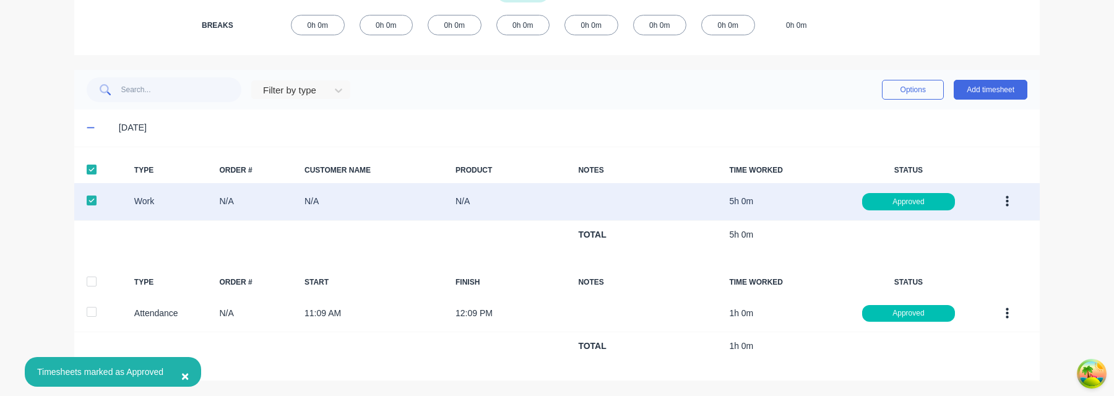
click at [189, 371] on span "×" at bounding box center [184, 376] width 7 height 14
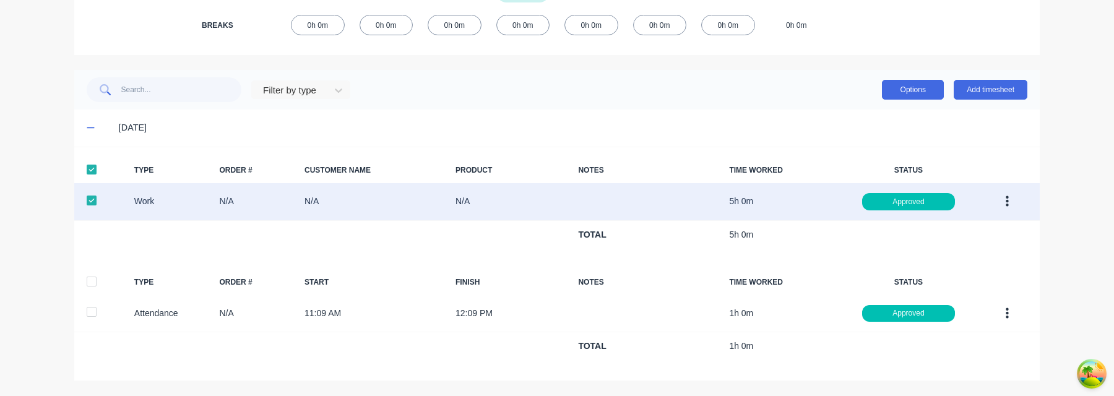
click at [917, 92] on button "Options" at bounding box center [913, 90] width 62 height 20
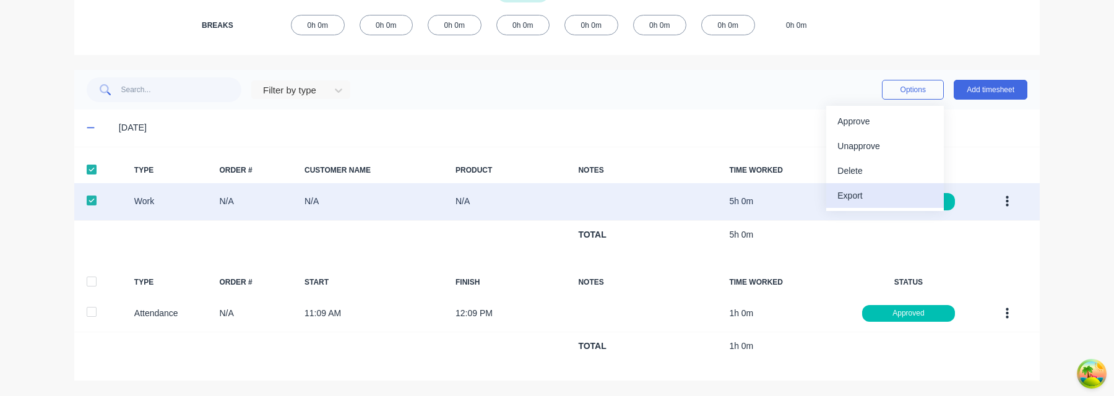
click at [887, 196] on div "Export" at bounding box center [884, 196] width 95 height 18
click at [666, 97] on div "Filter by type Options Approve Unapprove Delete Export Add timesheet" at bounding box center [557, 89] width 940 height 25
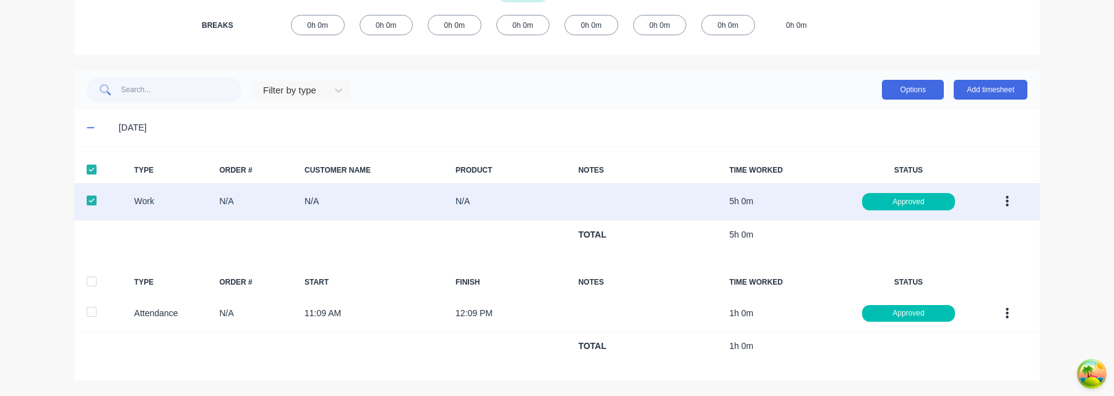
click at [920, 88] on button "Options" at bounding box center [913, 90] width 62 height 20
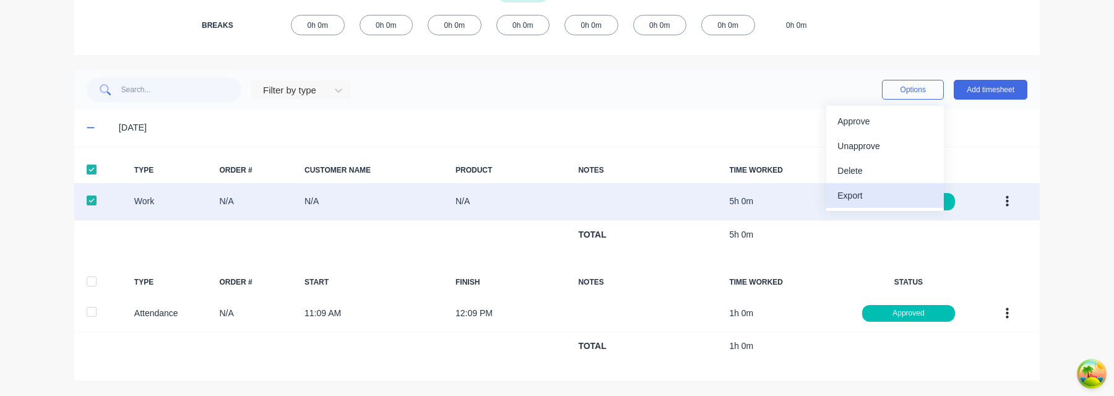
click at [867, 192] on div "Export" at bounding box center [884, 196] width 95 height 18
click at [1059, 277] on div "dashboard products sales purchasing productivity dashboard products Product Cat…" at bounding box center [557, 198] width 1114 height 396
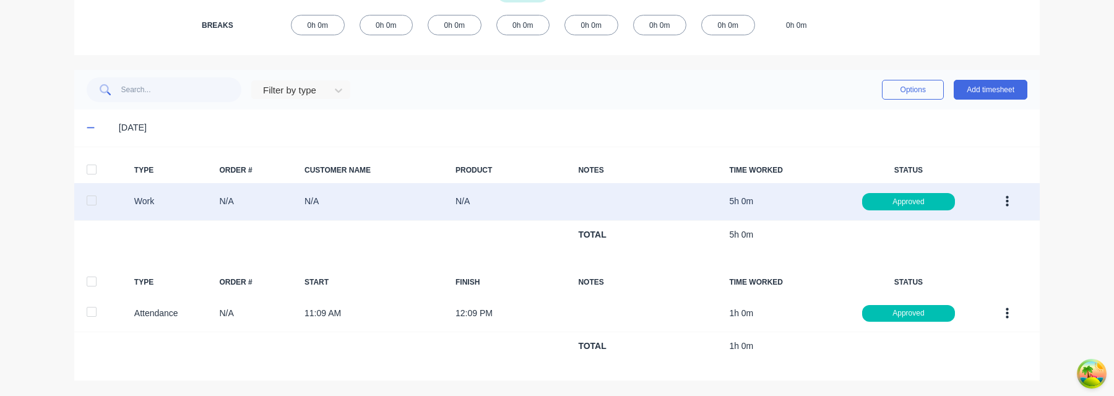
click at [97, 285] on div at bounding box center [91, 281] width 25 height 25
click at [917, 88] on button "Options" at bounding box center [913, 90] width 62 height 20
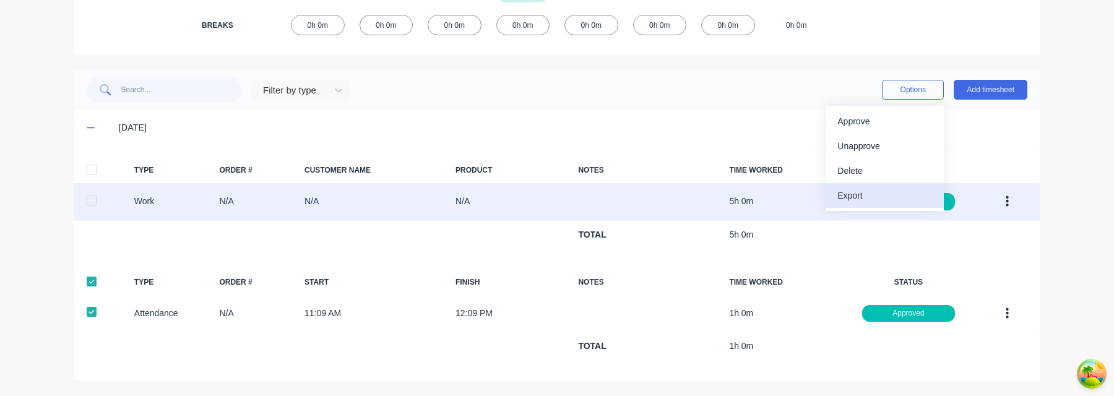
click at [903, 201] on div "Export" at bounding box center [884, 196] width 95 height 18
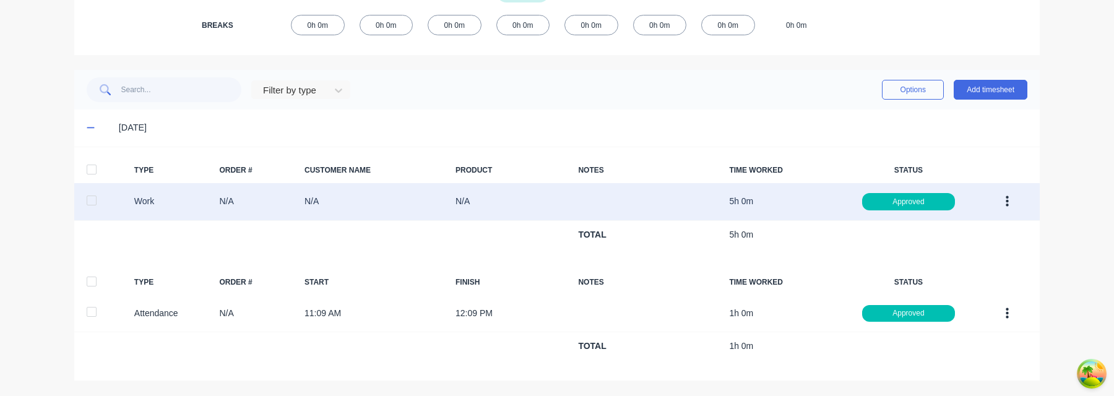
click at [91, 170] on div at bounding box center [91, 169] width 25 height 25
click at [96, 277] on div at bounding box center [91, 281] width 25 height 25
click at [903, 88] on button "Options" at bounding box center [913, 90] width 62 height 20
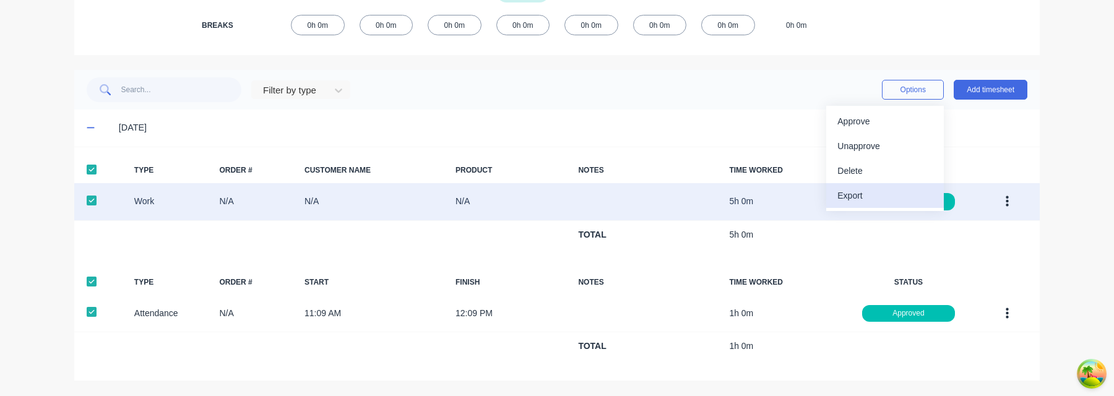
click at [900, 196] on div "Export" at bounding box center [884, 196] width 95 height 18
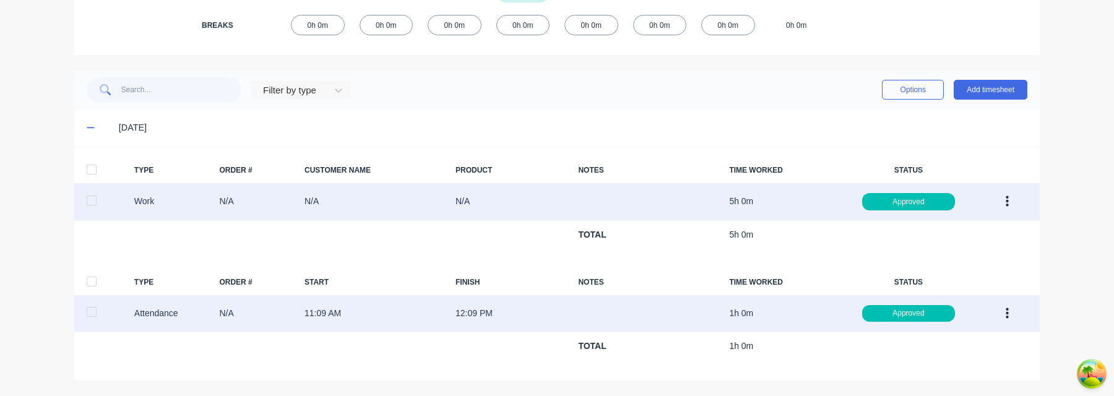
click at [1007, 312] on icon "button" at bounding box center [1006, 312] width 3 height 11
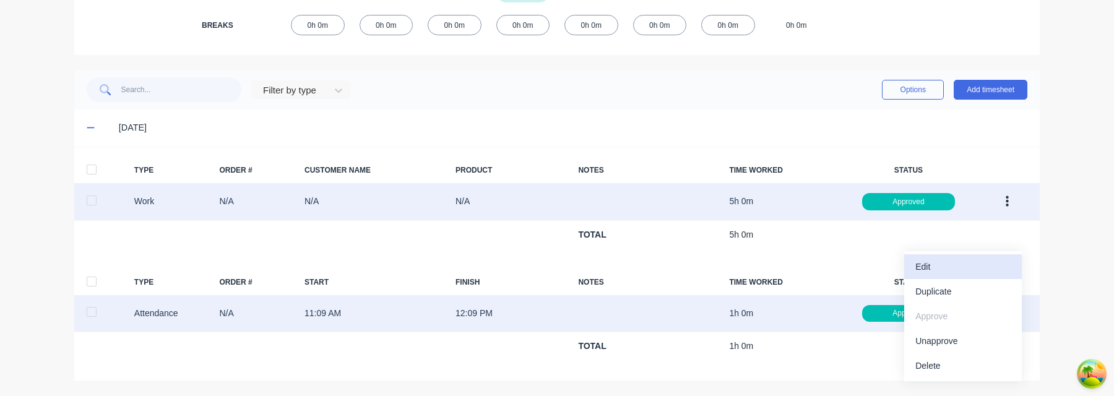
click at [979, 272] on div "Edit" at bounding box center [962, 267] width 95 height 18
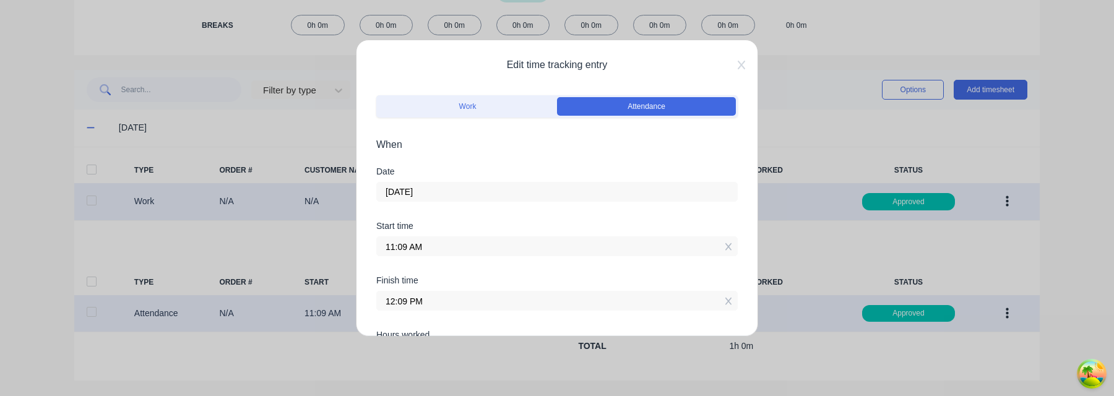
scroll to position [98, 0]
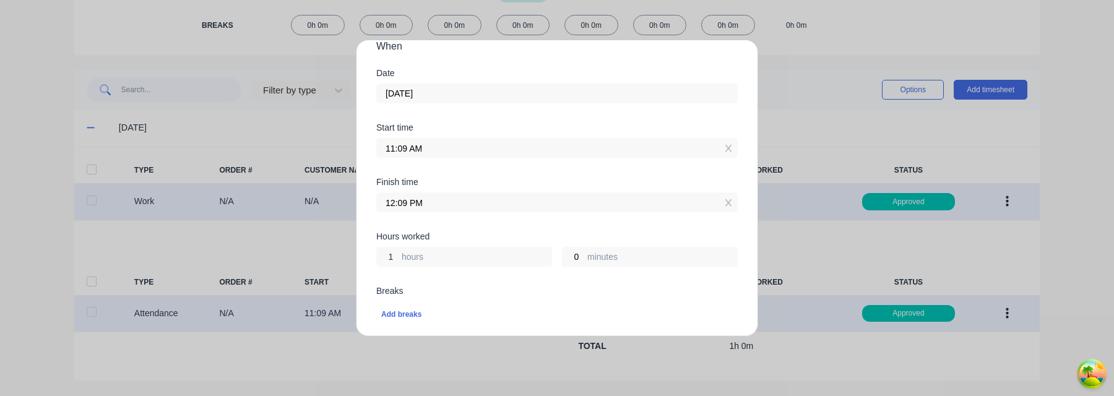
drag, startPoint x: 393, startPoint y: 257, endPoint x: 374, endPoint y: 254, distance: 19.3
click at [374, 254] on div "Edit time tracking entry Work Attendance When Date [DATE] Start time 11:09 AM F…" at bounding box center [557, 188] width 402 height 297
type input "2"
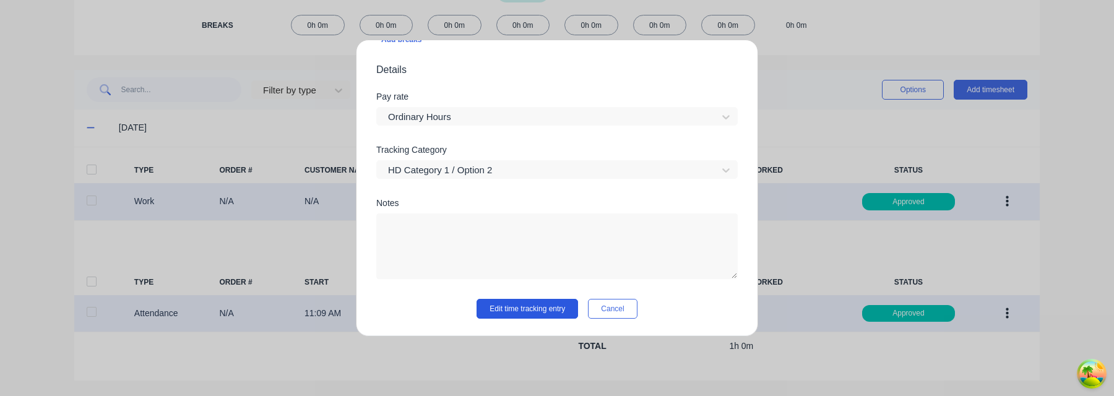
type input "3"
type input "02:09 PM"
click at [558, 308] on button "Edit time tracking entry" at bounding box center [526, 309] width 101 height 20
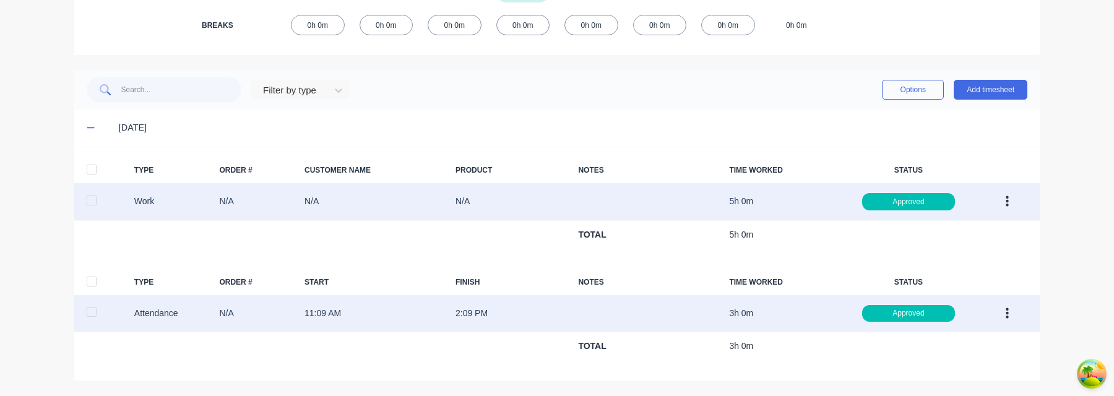
click at [92, 165] on div at bounding box center [91, 169] width 25 height 25
click at [93, 282] on div at bounding box center [91, 281] width 25 height 25
click at [909, 91] on button "Options" at bounding box center [913, 90] width 62 height 20
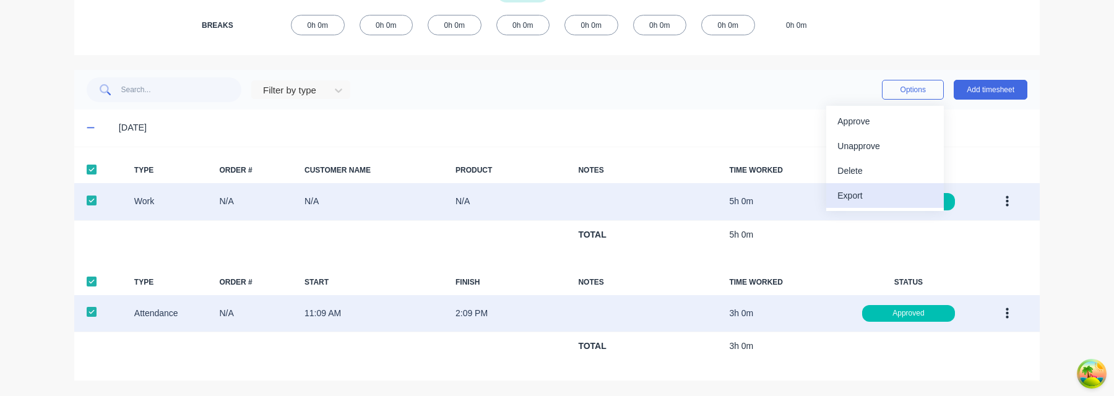
click at [879, 199] on div "Export" at bounding box center [884, 196] width 95 height 18
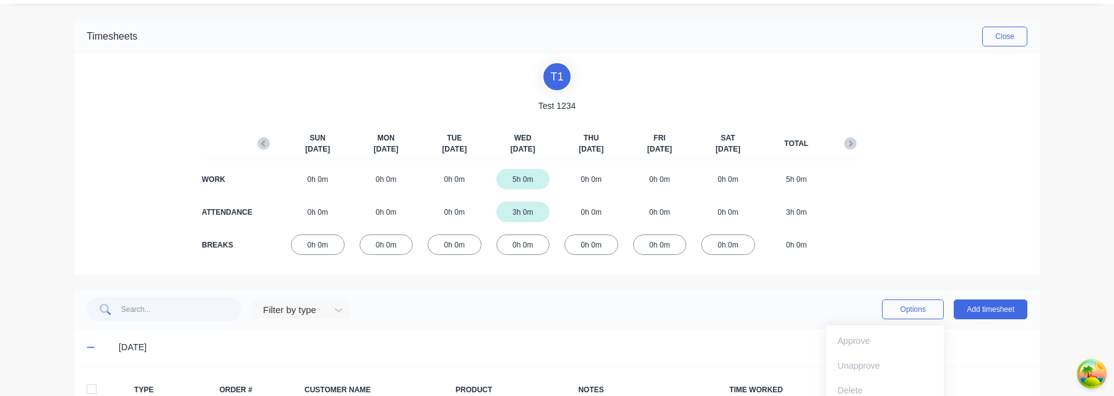
scroll to position [0, 0]
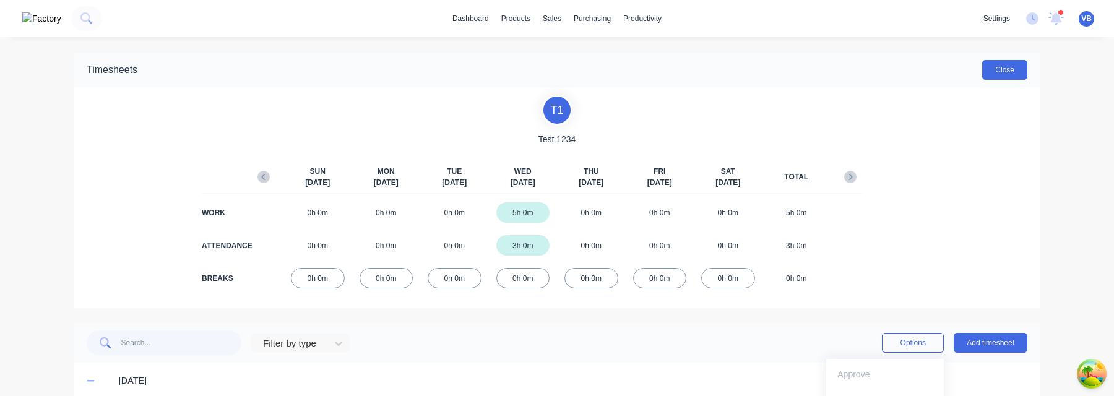
click at [1018, 67] on button "Close" at bounding box center [1004, 70] width 45 height 20
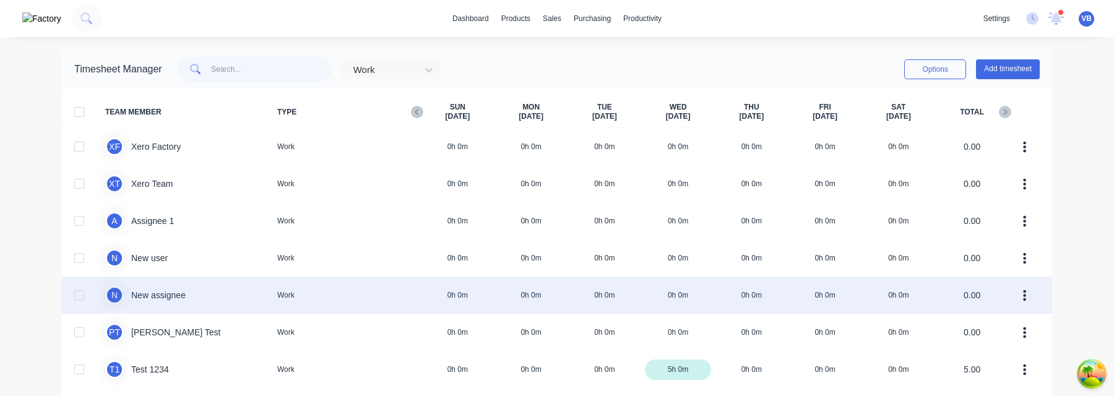
scroll to position [49, 0]
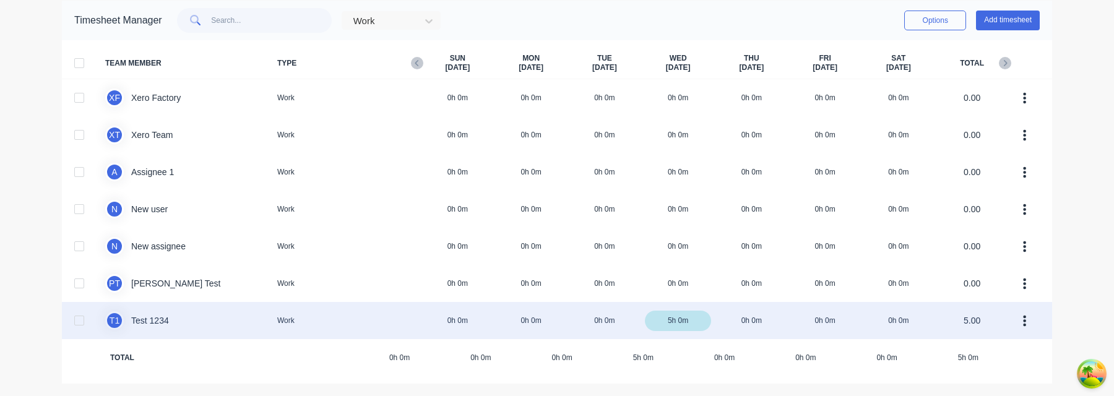
click at [78, 317] on div at bounding box center [79, 320] width 25 height 25
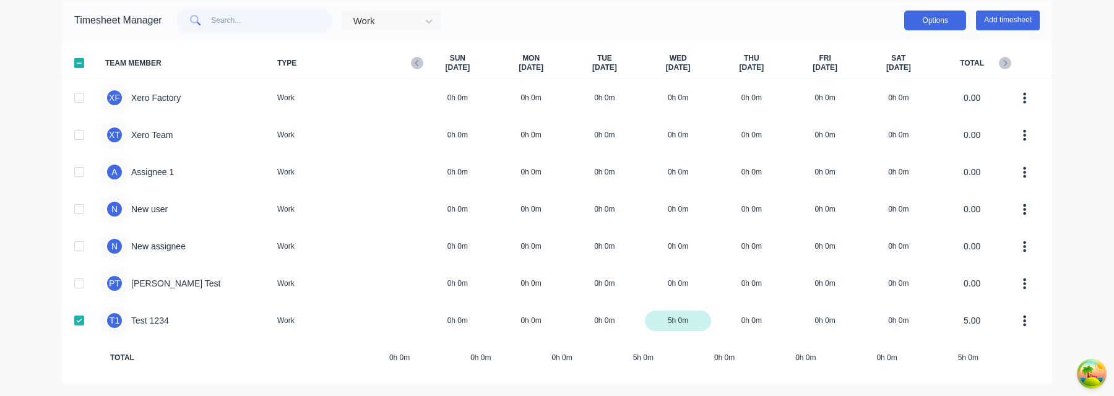
click at [933, 20] on button "Options" at bounding box center [935, 21] width 62 height 20
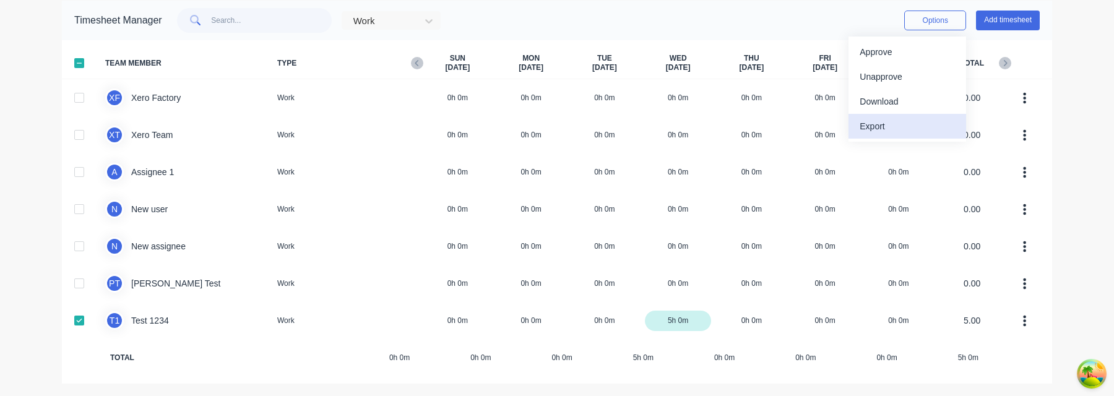
click at [903, 121] on div "Export" at bounding box center [906, 127] width 95 height 18
click at [900, 128] on div "Export" at bounding box center [906, 127] width 95 height 18
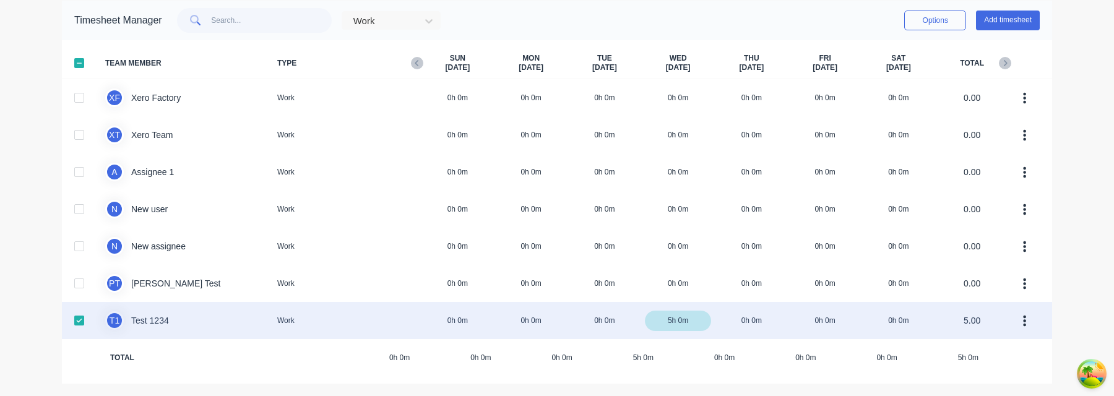
click at [564, 322] on div "T 1 Test 1234 Work 0h 0m 0h 0m 0h 0m 5h 0m 0h 0m 0h 0m 0h 0m 5.00" at bounding box center [557, 320] width 990 height 37
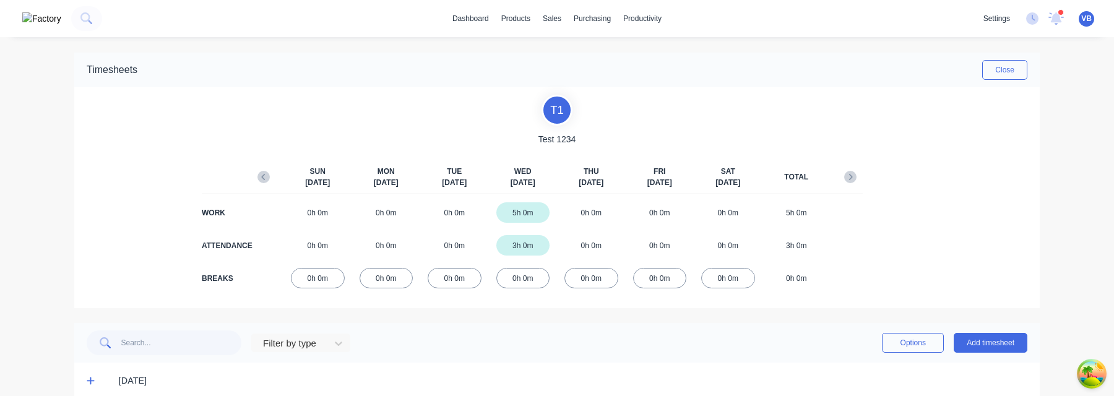
scroll to position [19, 0]
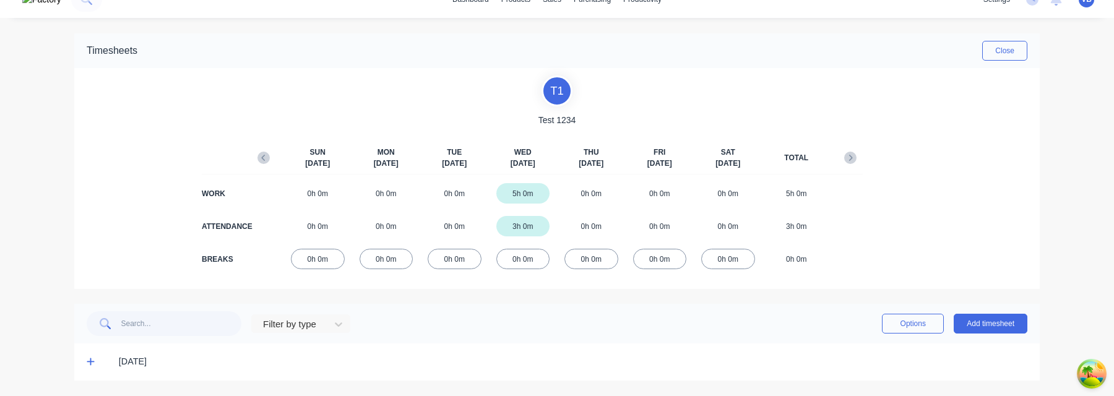
click at [98, 366] on span at bounding box center [93, 362] width 12 height 12
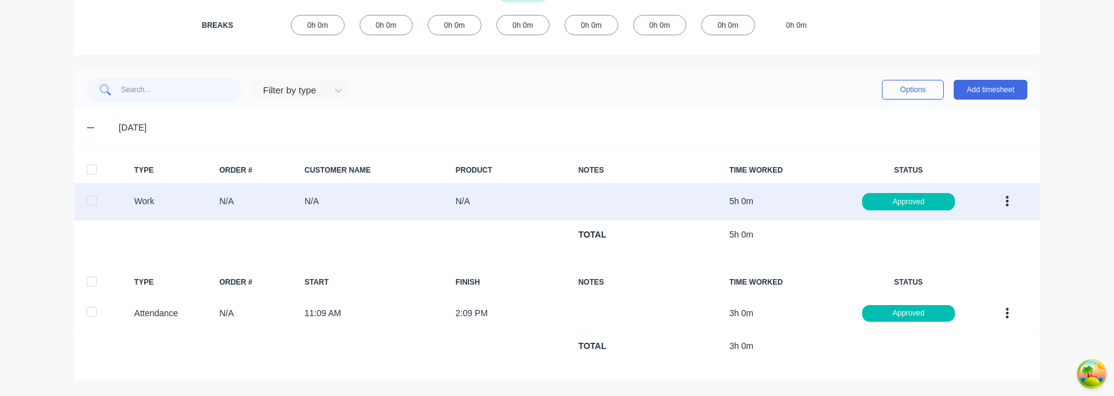
click at [1013, 202] on button "button" at bounding box center [1006, 202] width 29 height 22
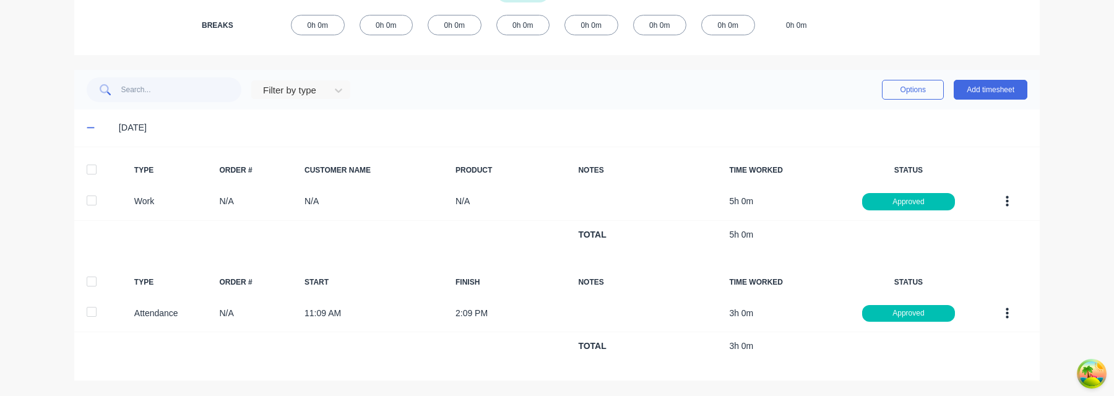
click at [1054, 250] on div "dashboard products sales purchasing productivity dashboard products Product Cat…" at bounding box center [557, 198] width 1114 height 396
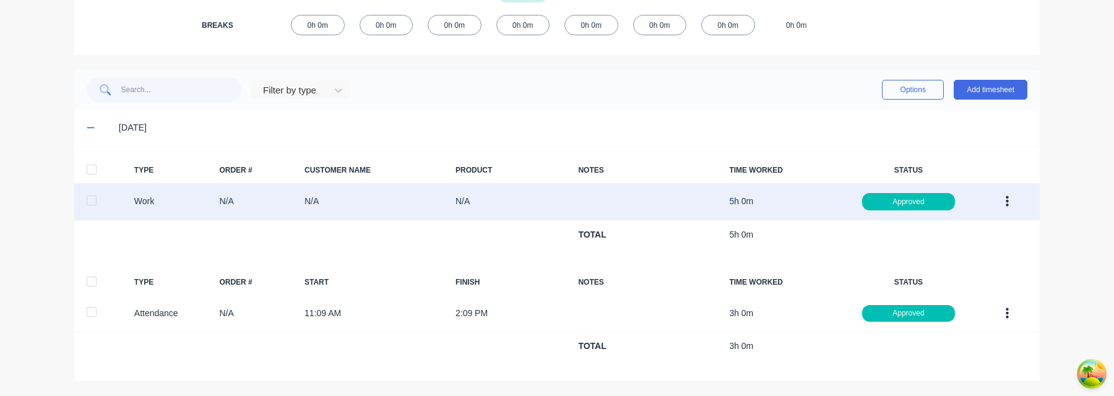
click at [1007, 201] on icon "button" at bounding box center [1006, 201] width 3 height 11
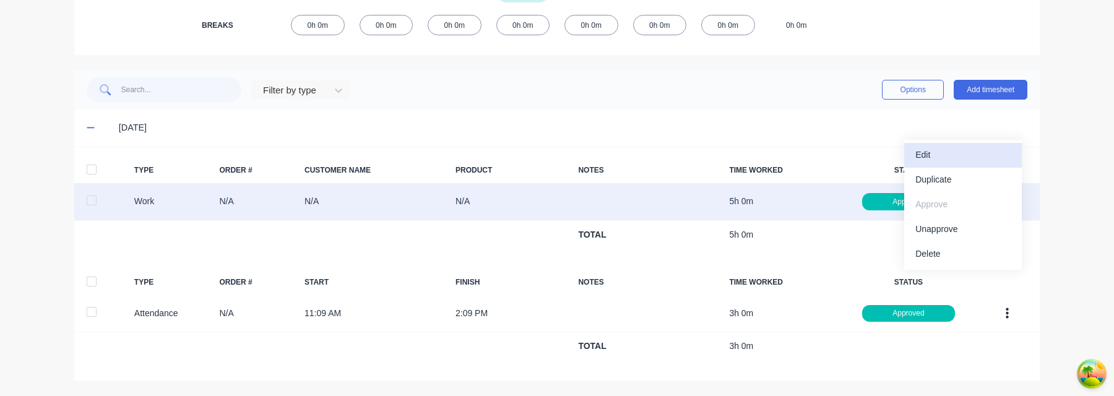
click at [967, 161] on div "Edit" at bounding box center [962, 155] width 95 height 18
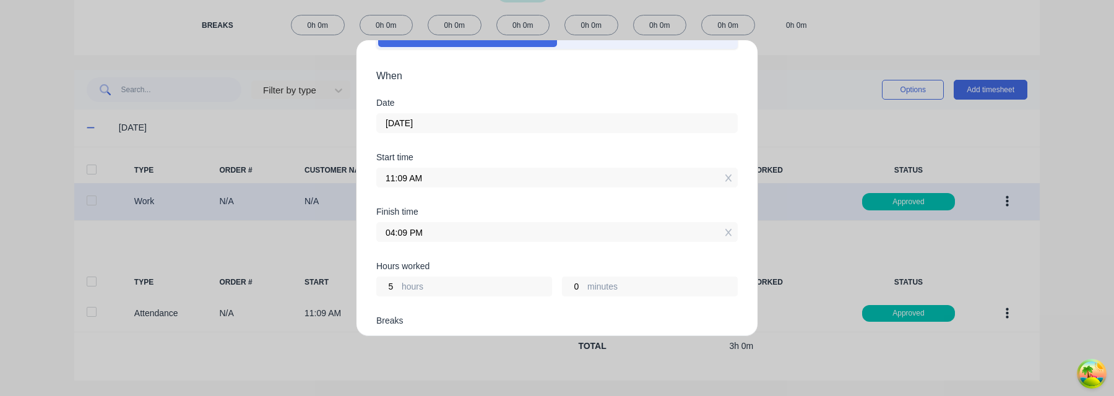
scroll to position [71, 0]
drag, startPoint x: 392, startPoint y: 280, endPoint x: 380, endPoint y: 280, distance: 12.4
click at [382, 280] on input "5" at bounding box center [388, 284] width 22 height 19
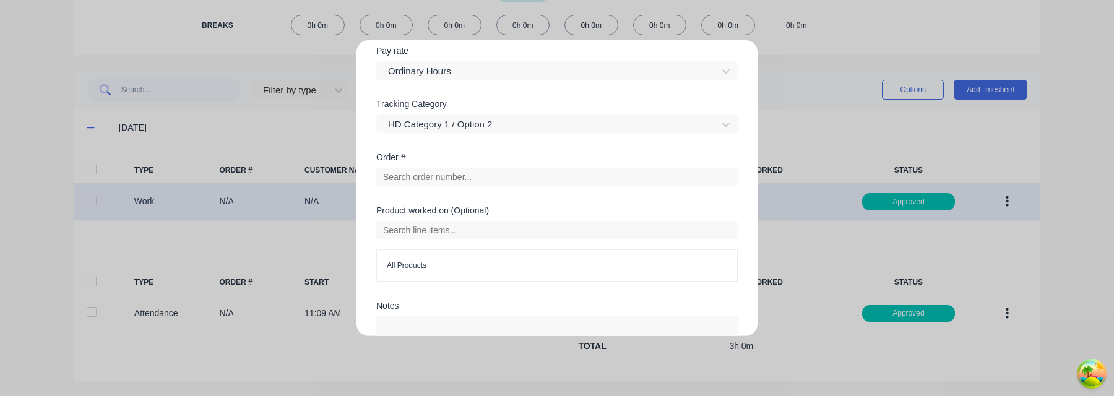
scroll to position [522, 0]
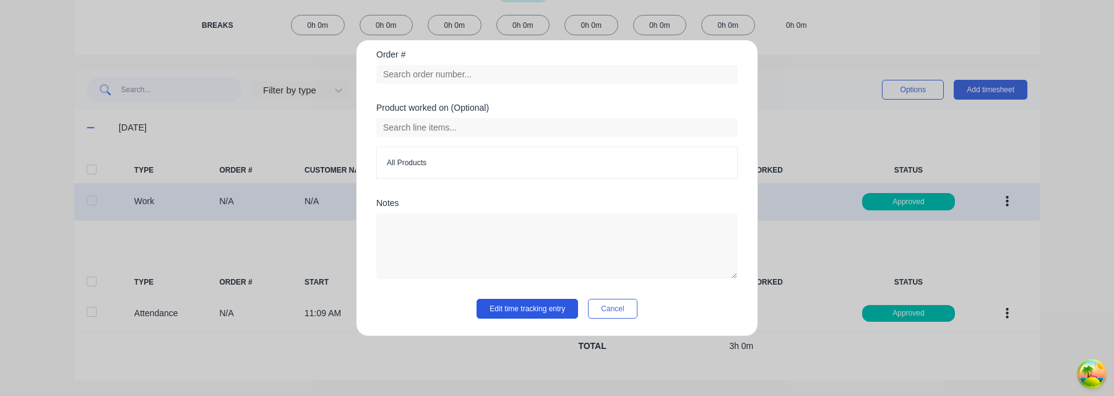
type input "7"
type input "06:09 PM"
click at [539, 313] on button "Edit time tracking entry" at bounding box center [526, 309] width 101 height 20
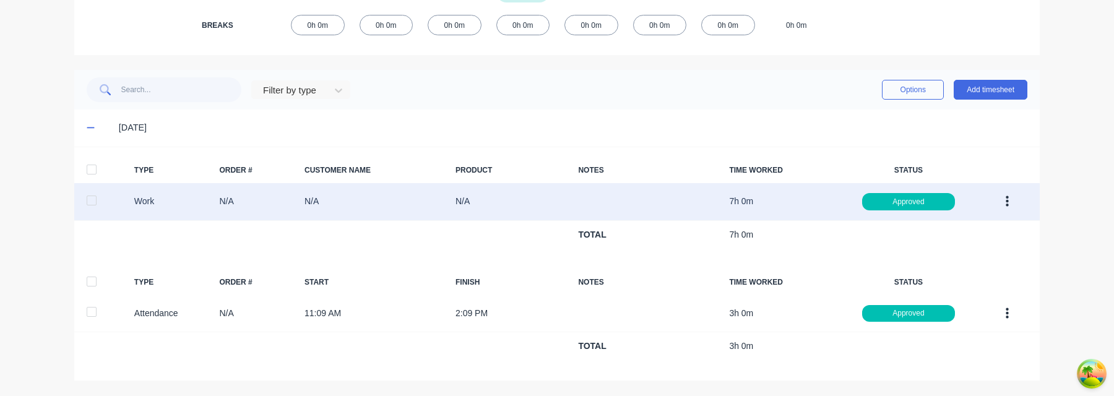
scroll to position [0, 0]
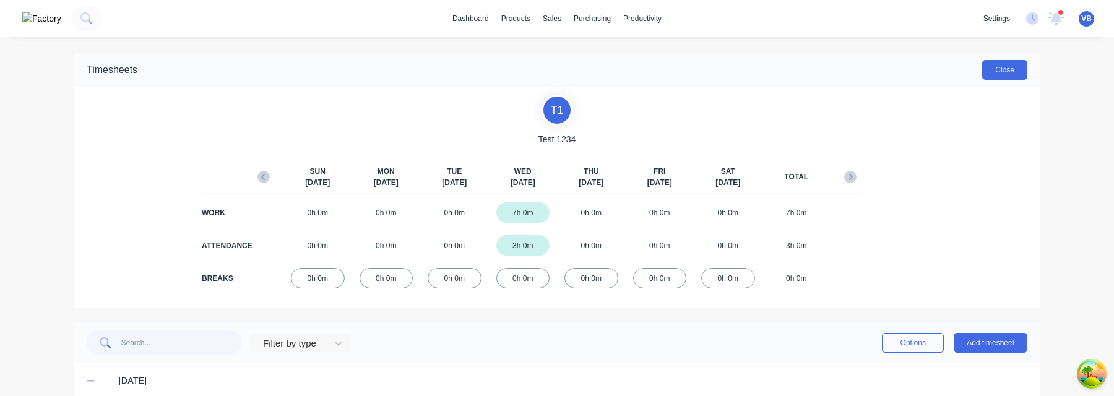
click at [1010, 74] on button "Close" at bounding box center [1004, 70] width 45 height 20
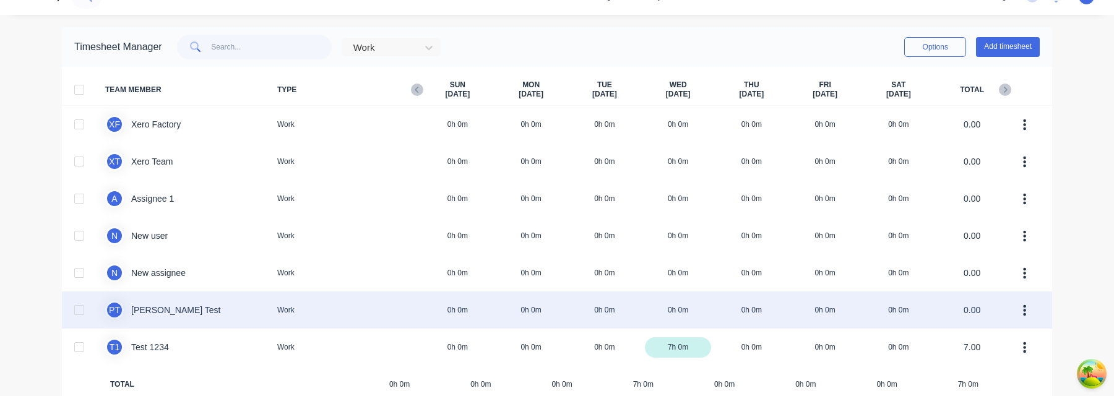
scroll to position [49, 0]
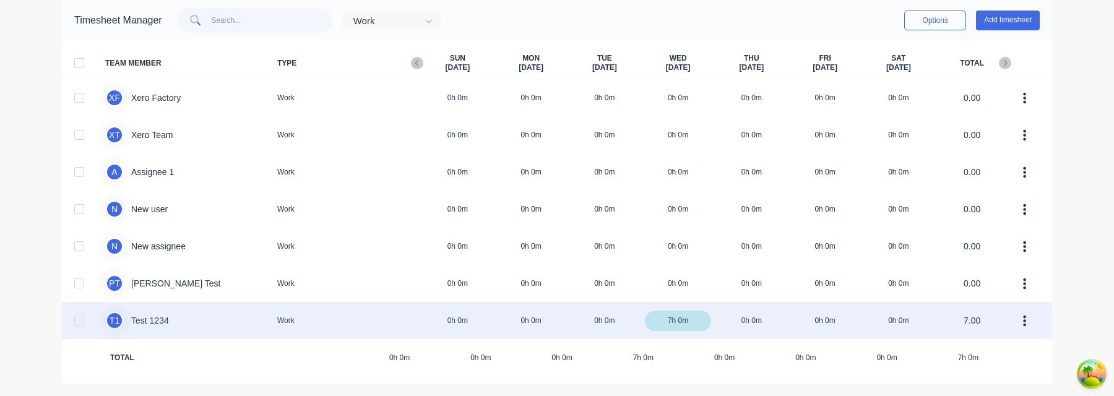
click at [78, 321] on div at bounding box center [79, 320] width 25 height 25
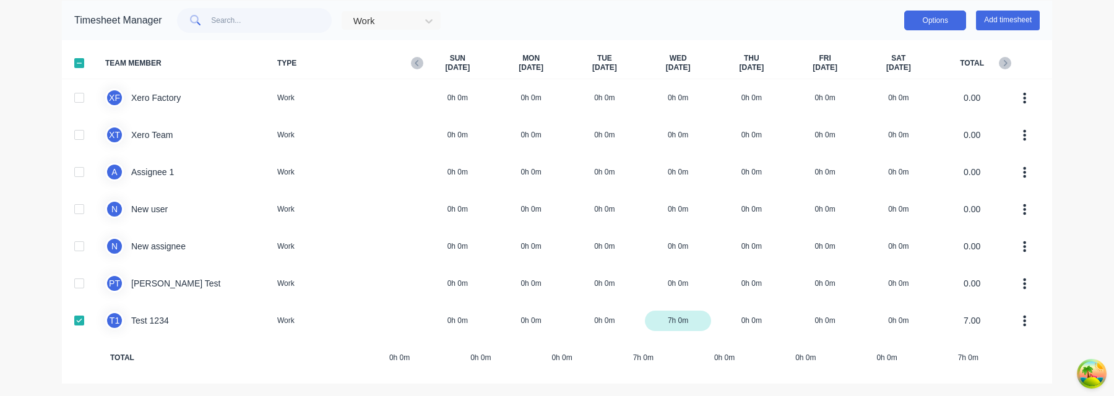
click at [921, 24] on button "Options" at bounding box center [935, 21] width 62 height 20
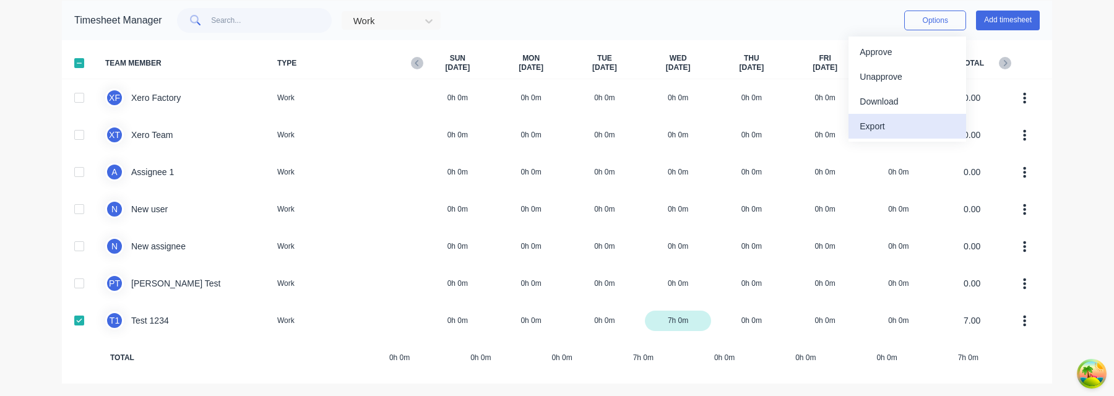
click at [898, 125] on div "Export" at bounding box center [906, 127] width 95 height 18
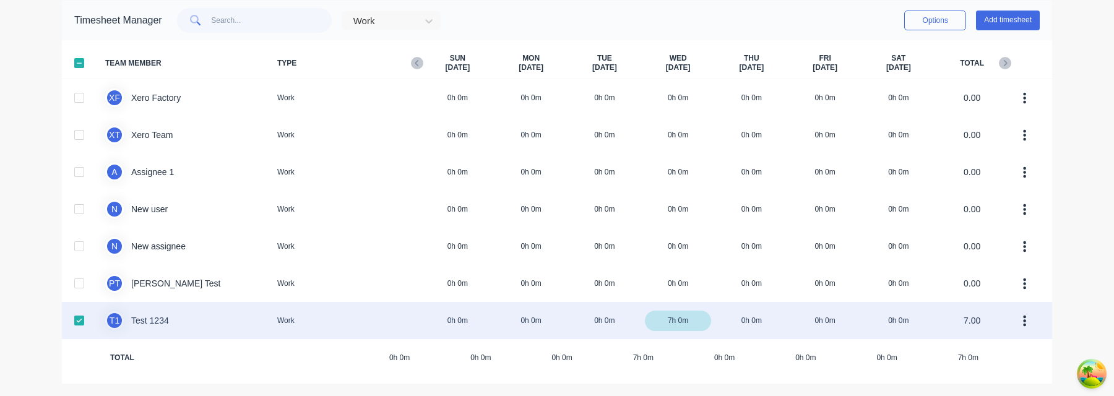
click at [874, 323] on div "T 1 Test 1234 Work 0h 0m 0h 0m 0h 0m 7h 0m 0h 0m 0h 0m 0h 0m 7.00" at bounding box center [557, 320] width 990 height 37
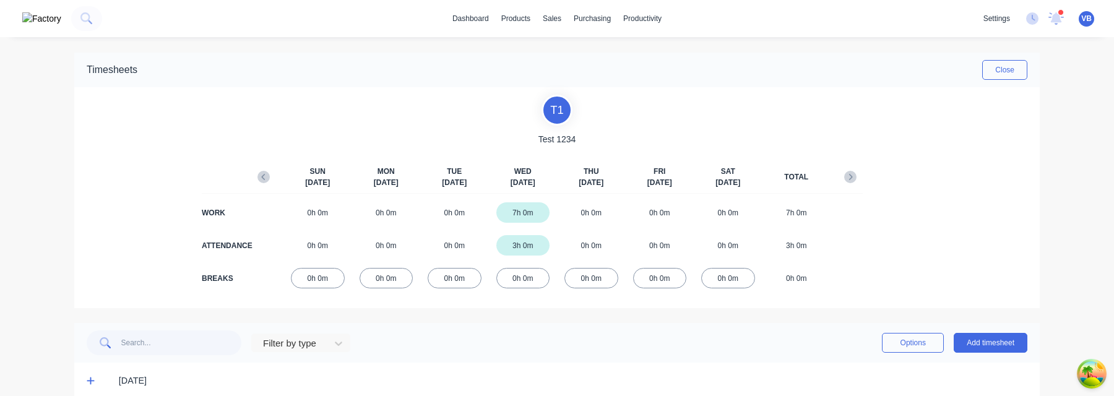
scroll to position [19, 0]
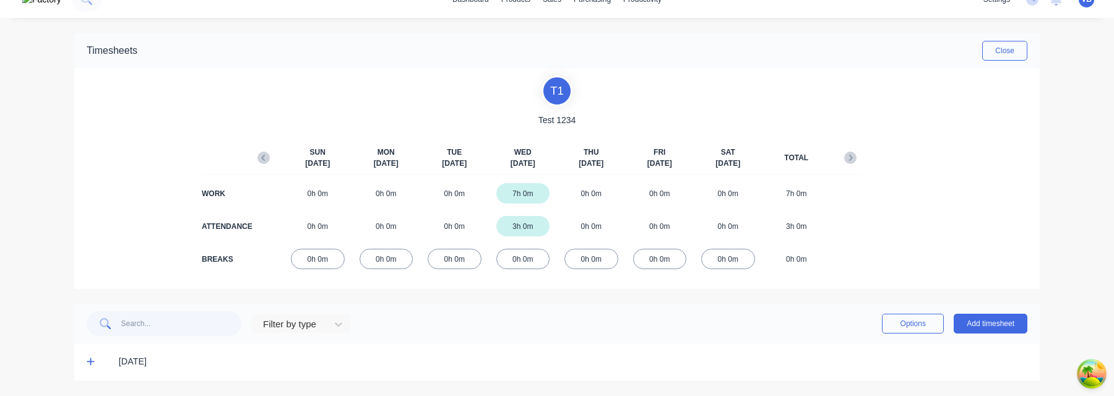
click at [91, 359] on icon at bounding box center [91, 361] width 8 height 9
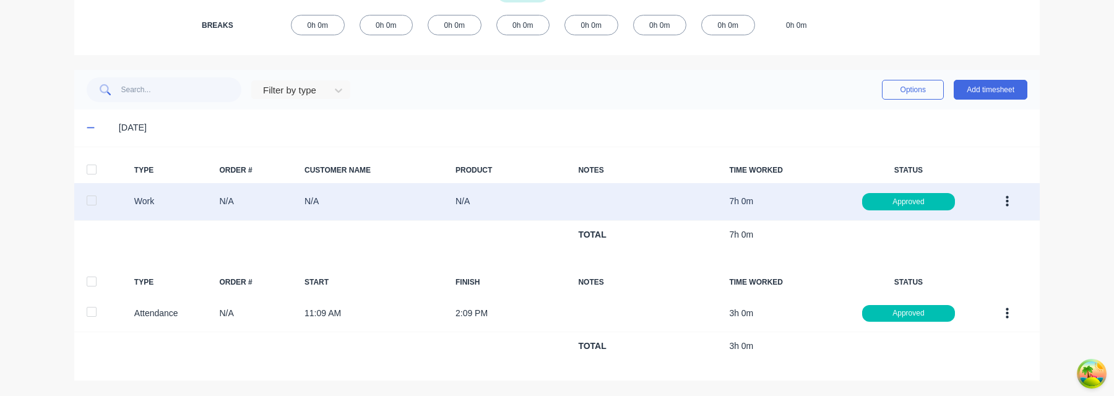
click at [1006, 197] on icon "button" at bounding box center [1006, 201] width 3 height 11
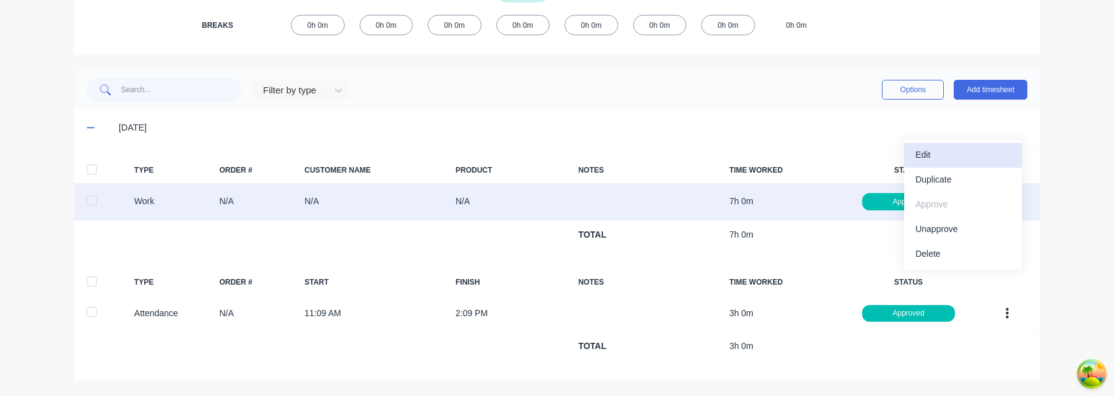
click at [957, 157] on div "Edit" at bounding box center [962, 155] width 95 height 18
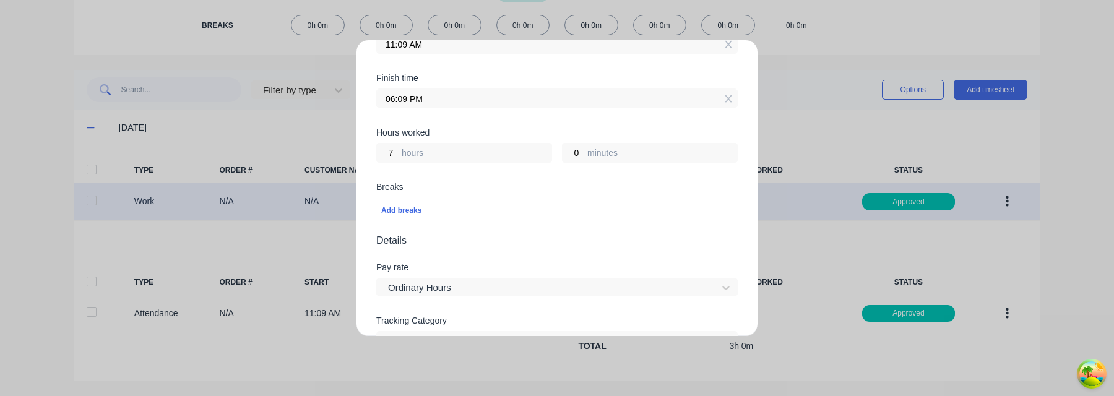
scroll to position [193, 0]
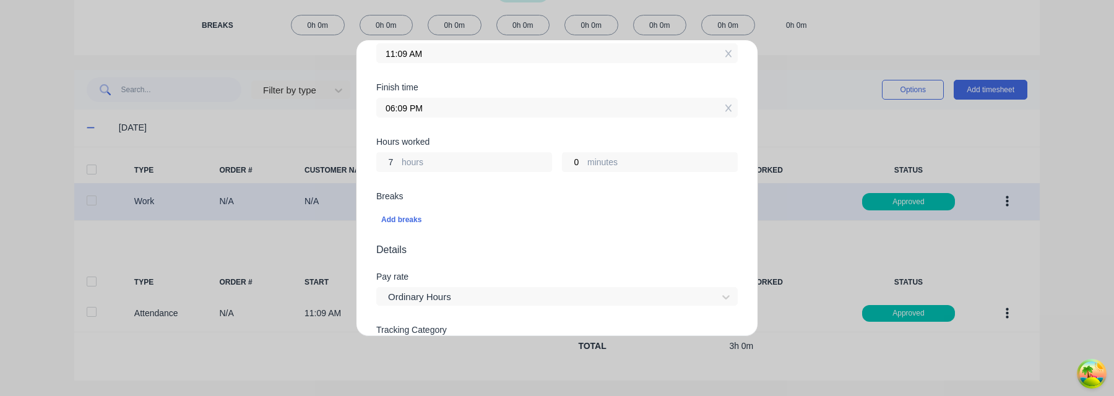
click at [393, 163] on input "7" at bounding box center [388, 162] width 22 height 19
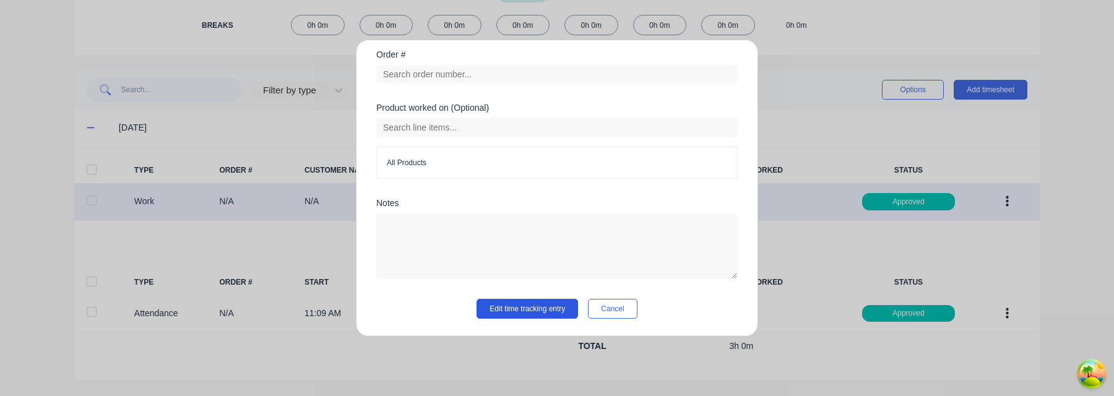
type input "3"
type input "02:09 PM"
click at [512, 304] on button "Edit time tracking entry" at bounding box center [526, 309] width 101 height 20
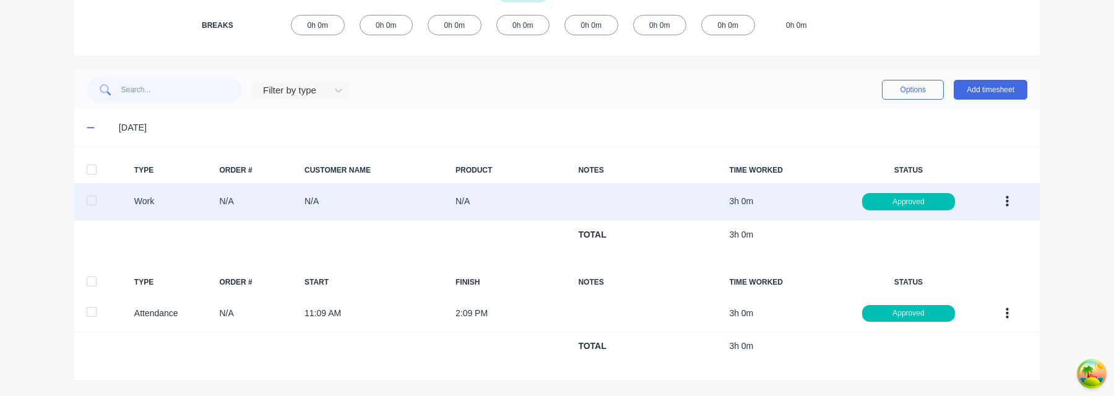
scroll to position [0, 0]
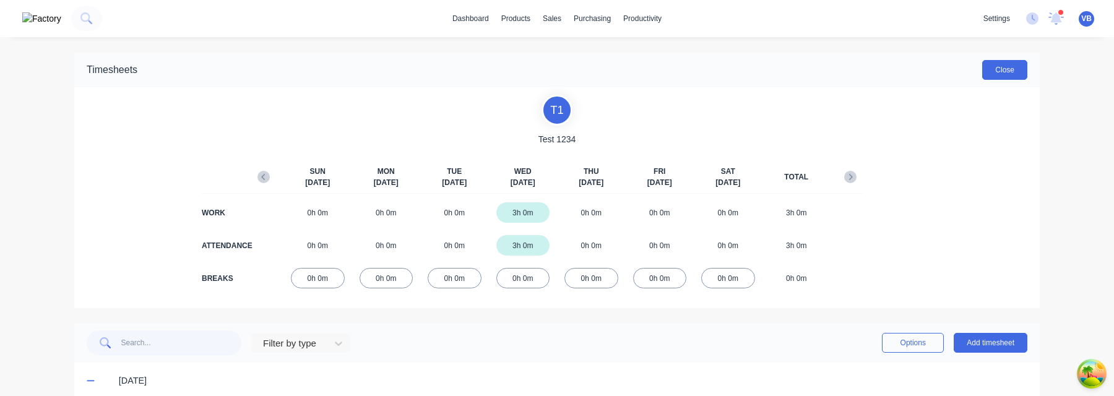
click at [1013, 69] on button "Close" at bounding box center [1004, 70] width 45 height 20
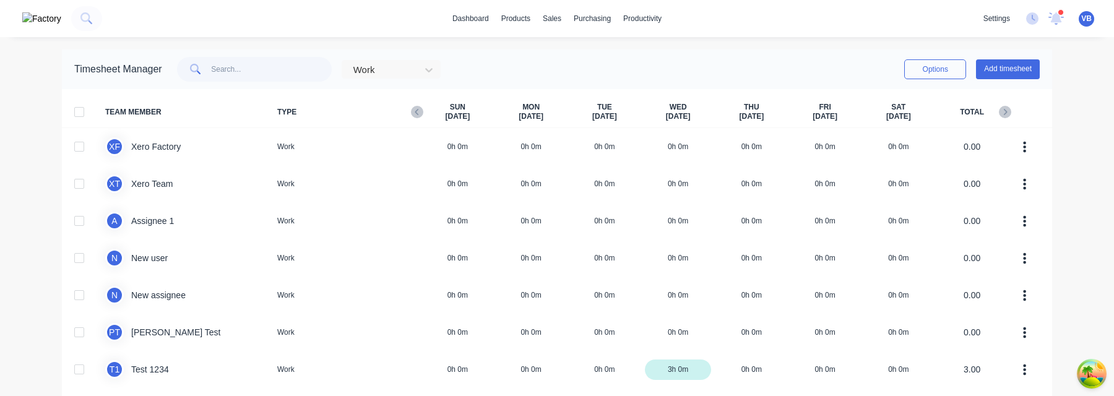
scroll to position [49, 0]
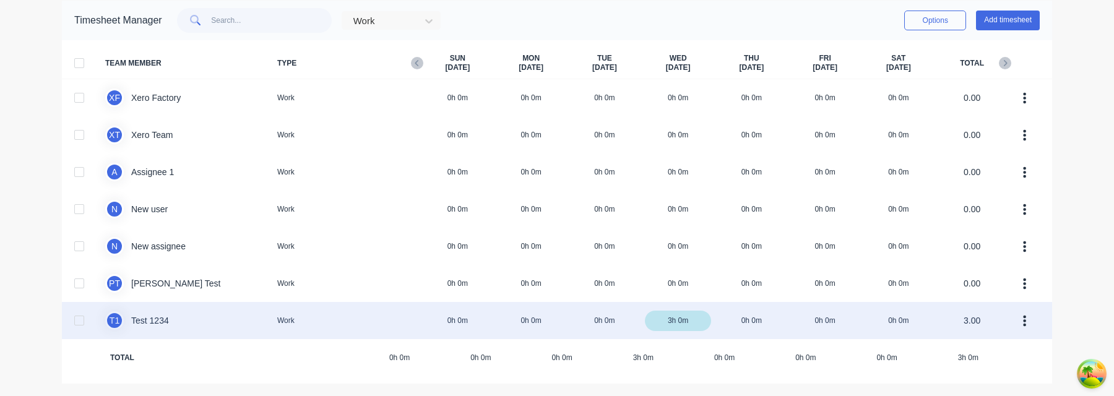
click at [67, 314] on div at bounding box center [79, 320] width 25 height 25
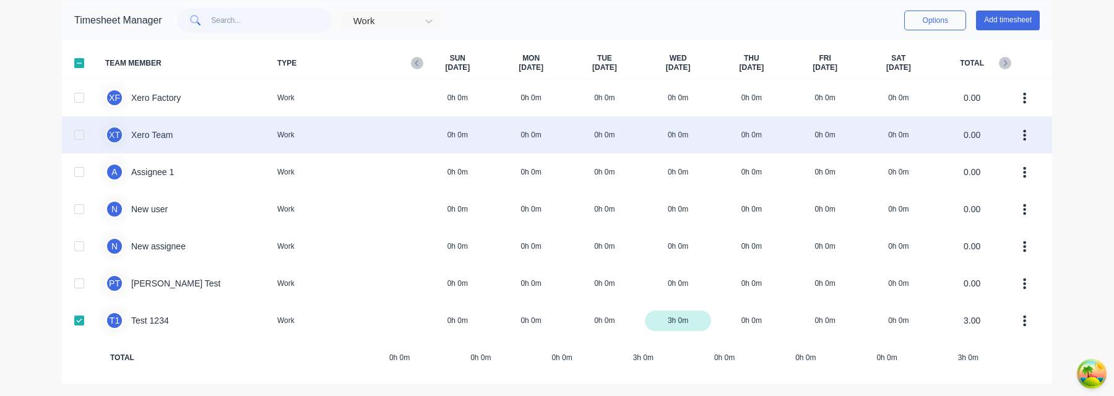
scroll to position [0, 0]
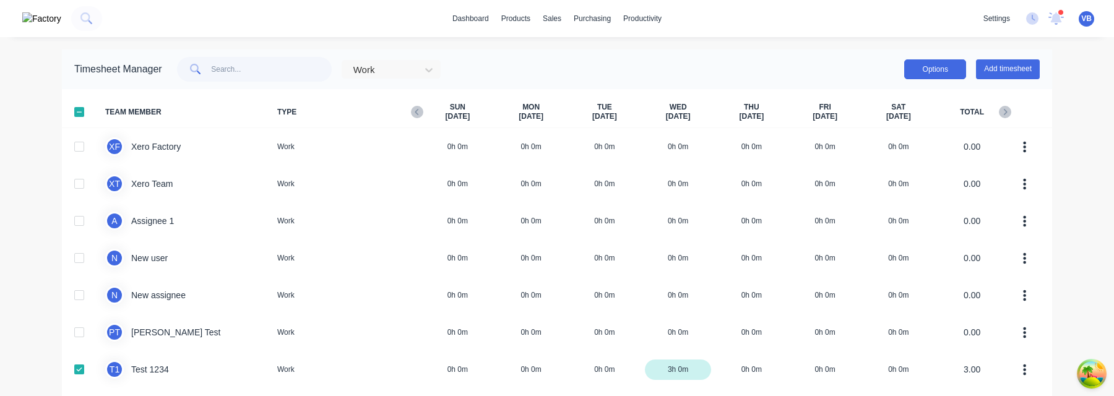
click at [942, 69] on button "Options" at bounding box center [935, 69] width 62 height 20
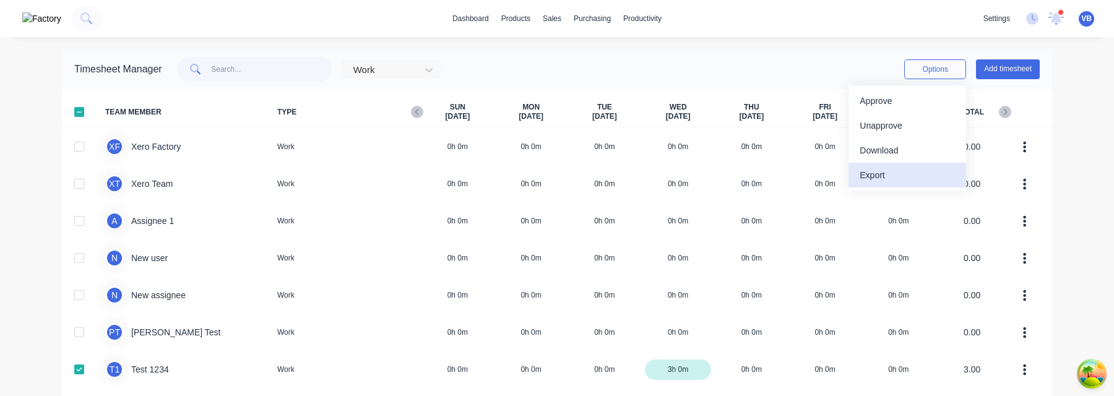
click at [919, 168] on div "Export" at bounding box center [906, 175] width 95 height 18
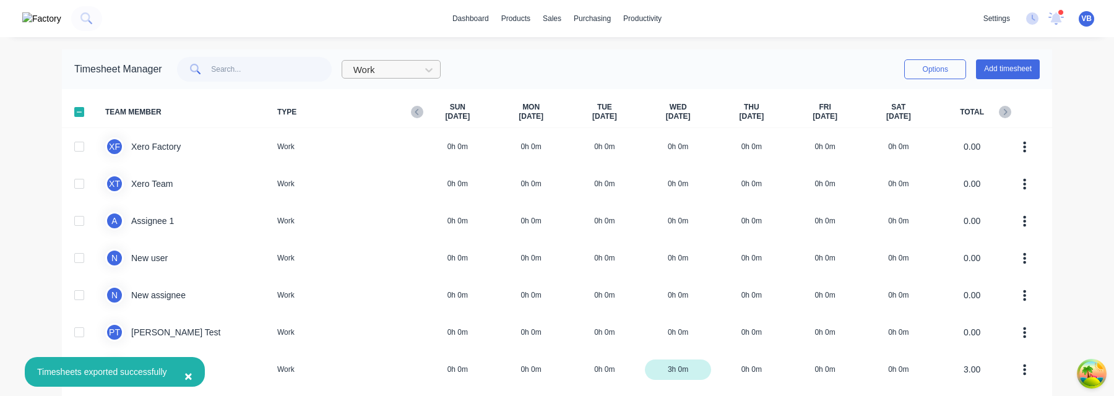
click at [390, 77] on div at bounding box center [383, 69] width 62 height 15
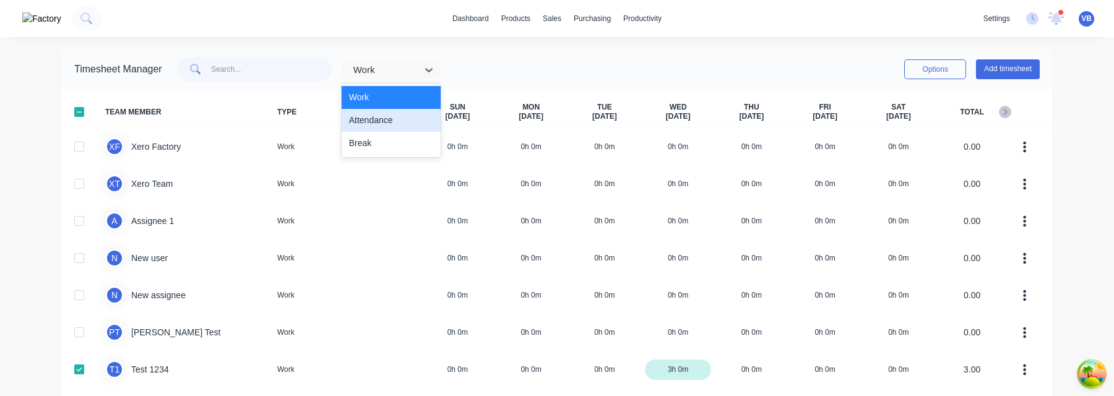
click at [380, 123] on div "Attendance" at bounding box center [391, 120] width 99 height 23
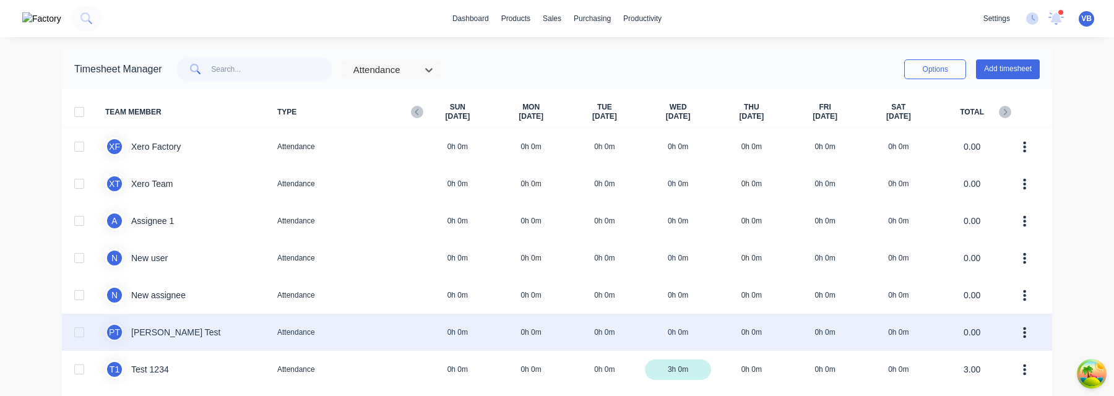
scroll to position [49, 0]
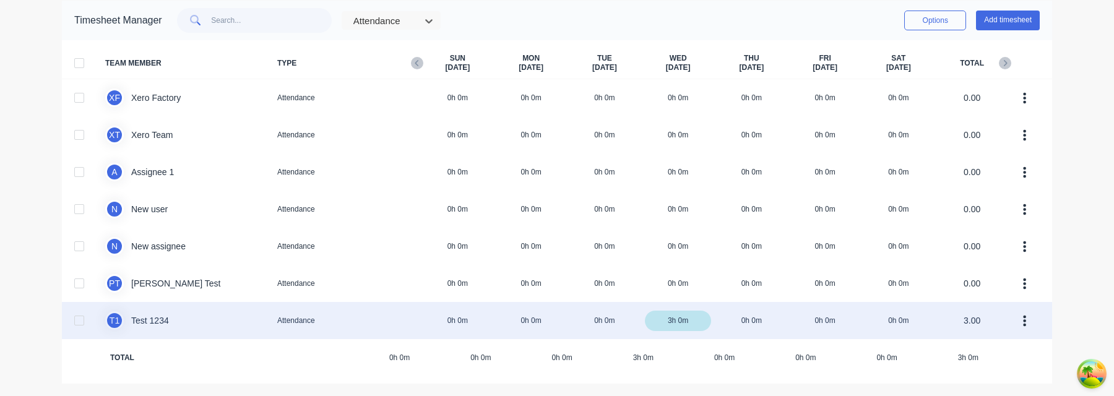
click at [83, 313] on div at bounding box center [79, 320] width 25 height 25
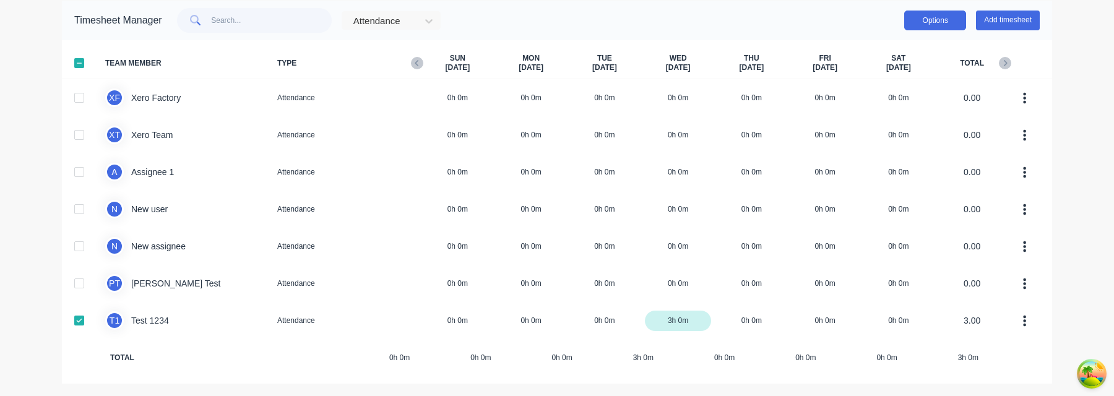
click at [943, 21] on button "Options" at bounding box center [935, 21] width 62 height 20
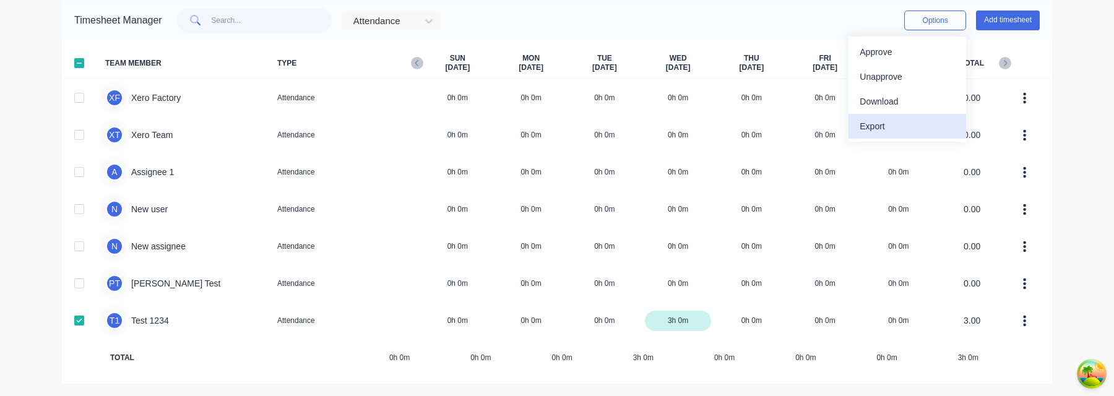
click at [914, 127] on div "Export" at bounding box center [906, 127] width 95 height 18
